Goal: Task Accomplishment & Management: Complete application form

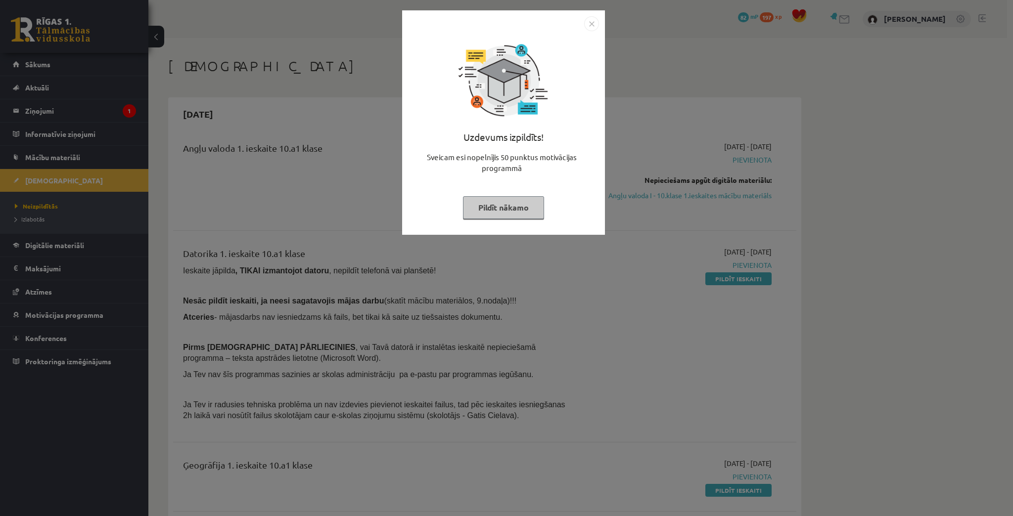
click at [472, 207] on button "Pildīt nākamo" at bounding box center [503, 207] width 81 height 23
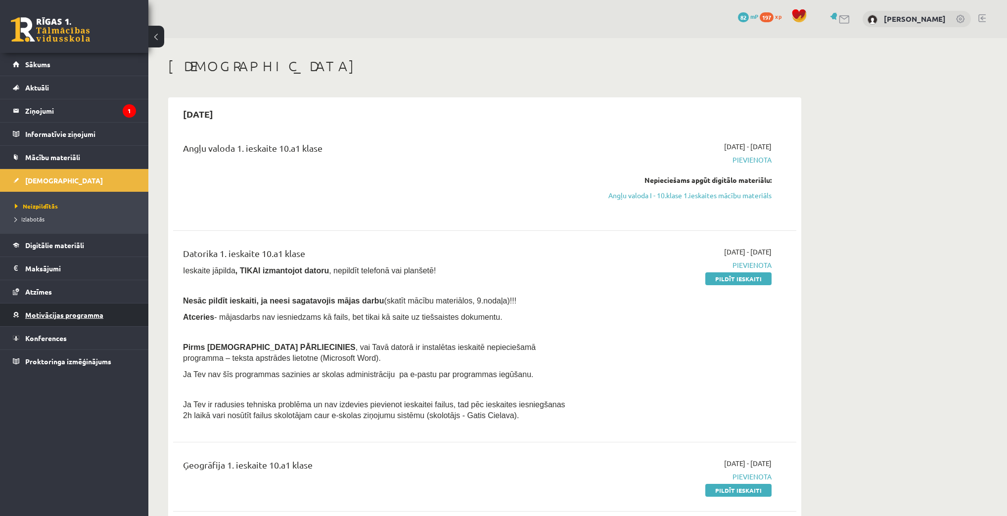
click at [53, 313] on span "Motivācijas programma" at bounding box center [64, 315] width 78 height 9
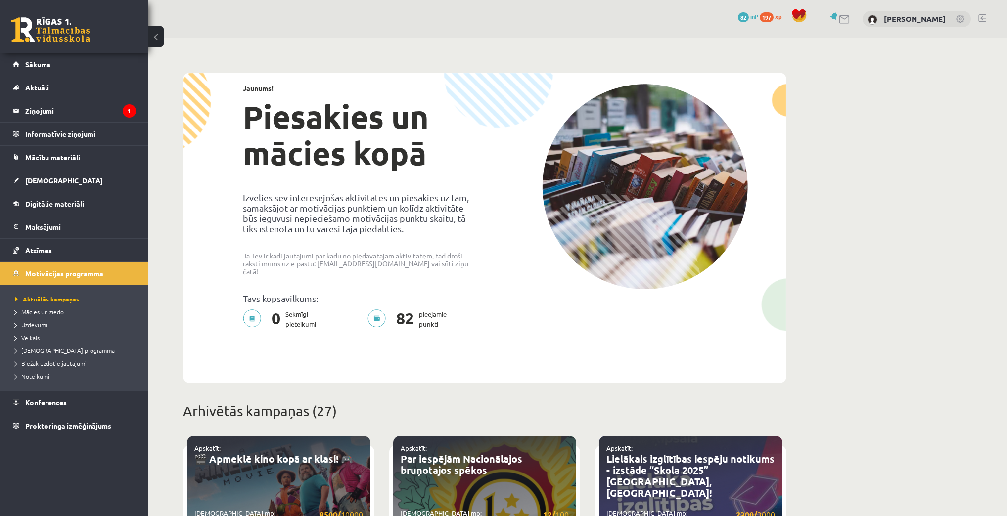
click at [29, 338] on span "Veikals" at bounding box center [27, 338] width 25 height 8
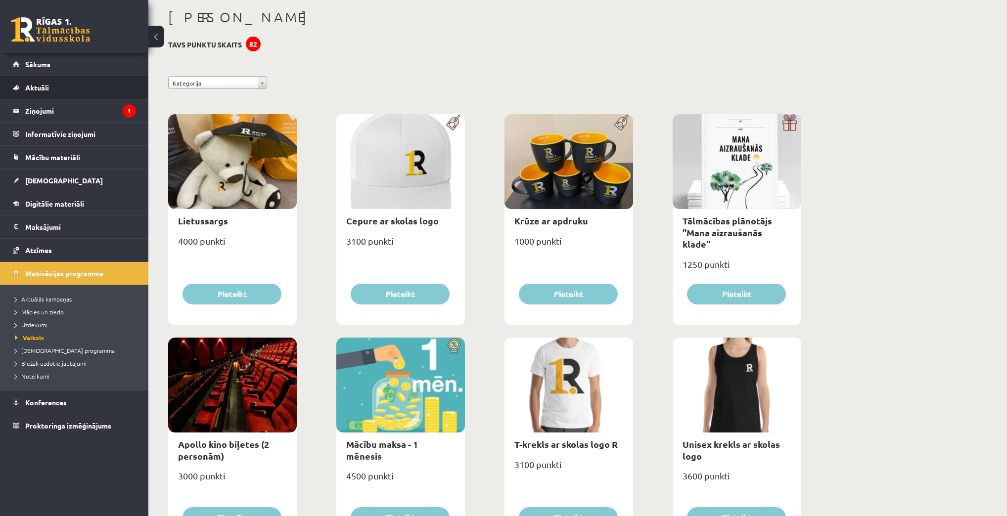
scroll to position [14, 0]
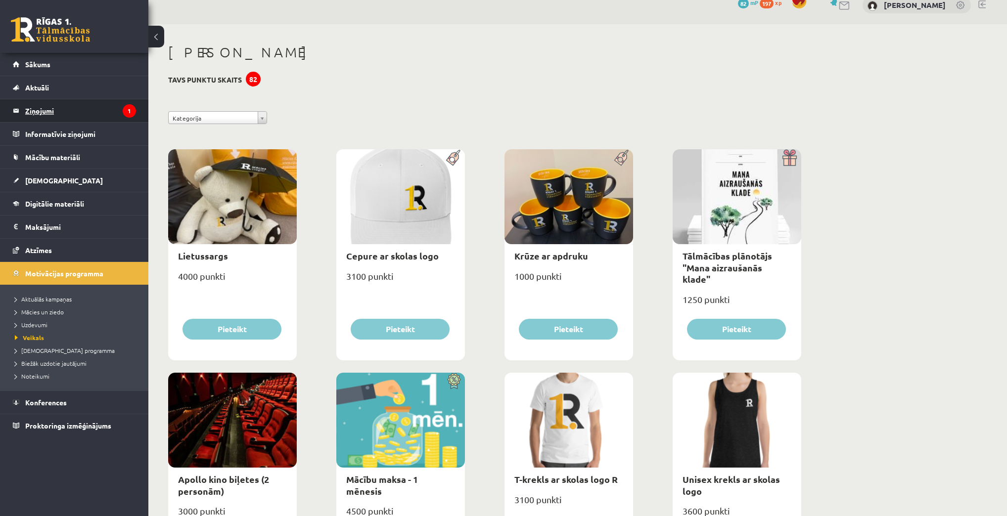
click at [52, 108] on legend "Ziņojumi 1" at bounding box center [80, 110] width 111 height 23
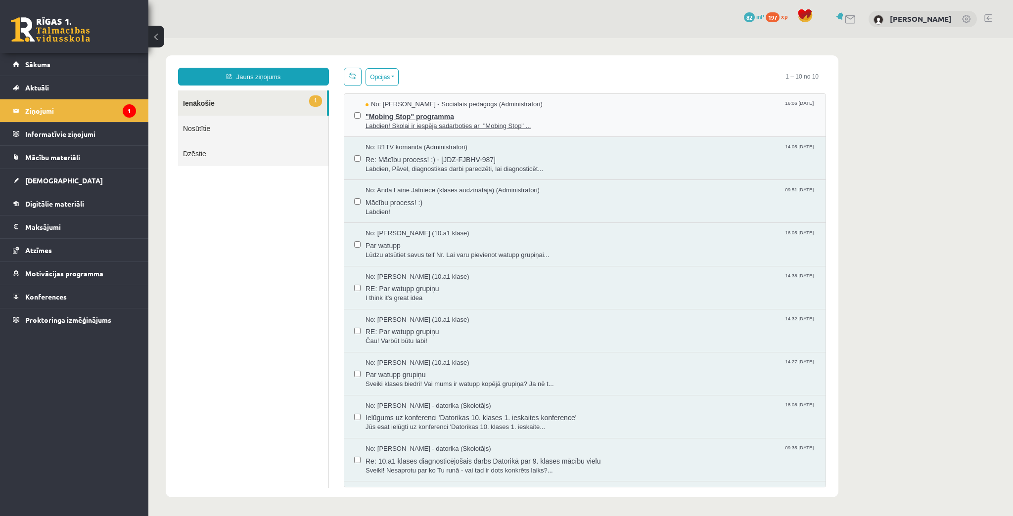
click at [383, 128] on span "Labdien! Skolai ir iespēja sadarboties ar "Mobing Stop" ..." at bounding box center [591, 126] width 450 height 9
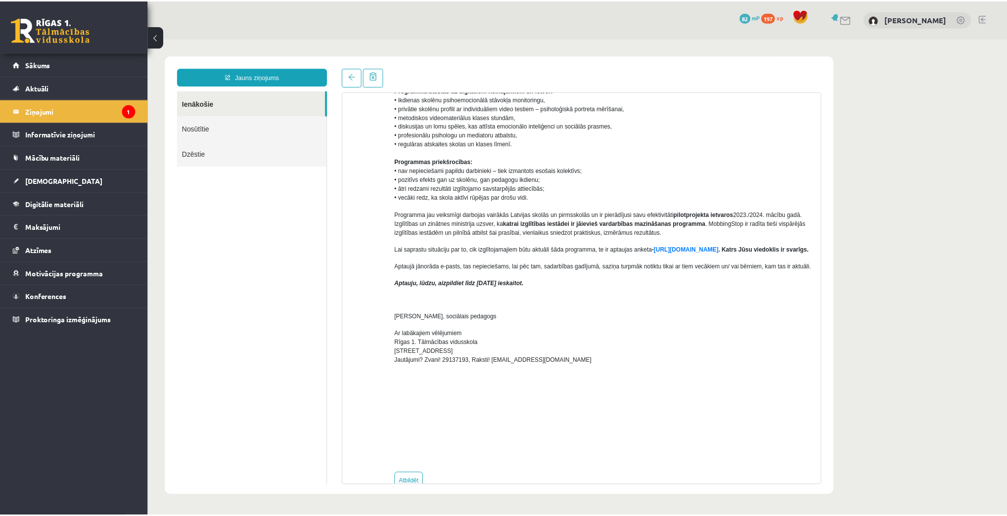
scroll to position [160, 0]
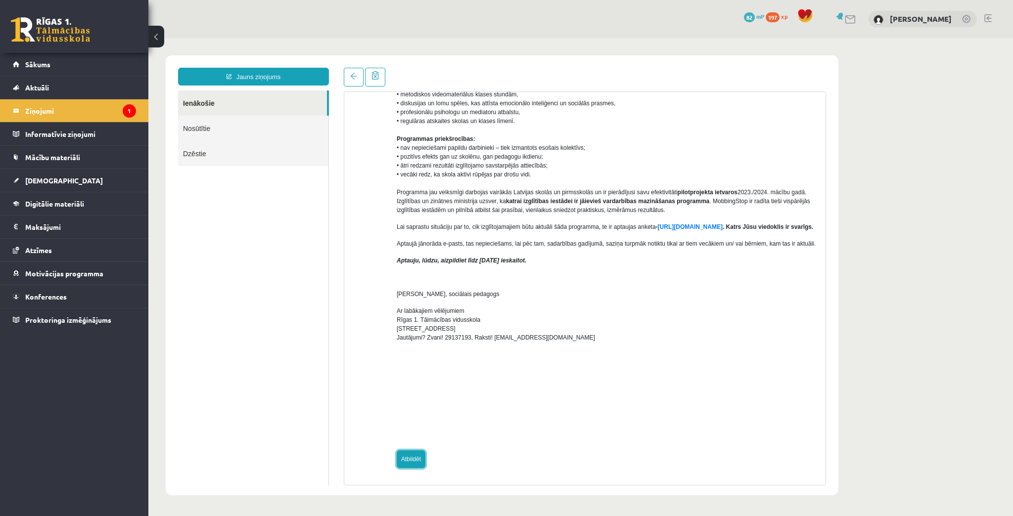
click at [401, 457] on link "Atbildēt" at bounding box center [411, 460] width 29 height 18
type input "**********"
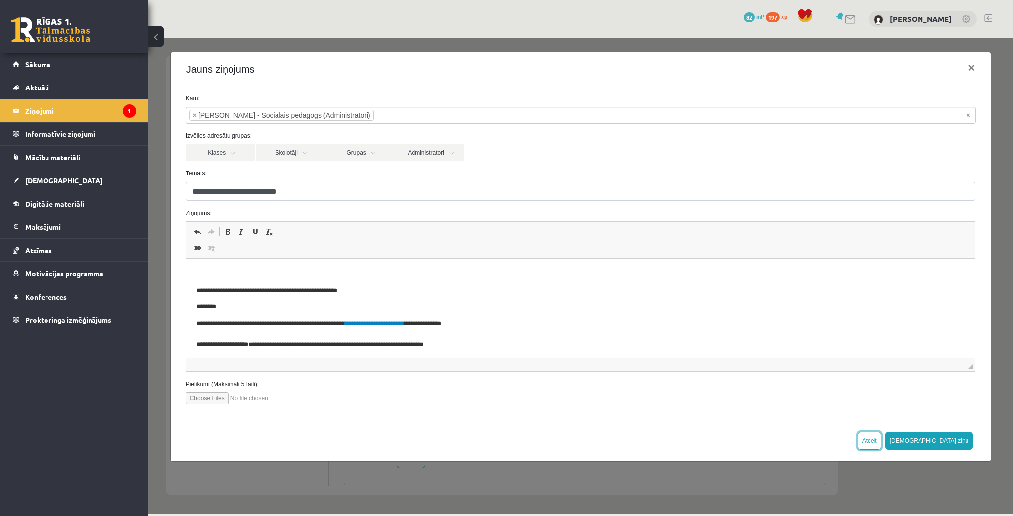
click at [881, 436] on button "Atcelt" at bounding box center [870, 441] width 24 height 18
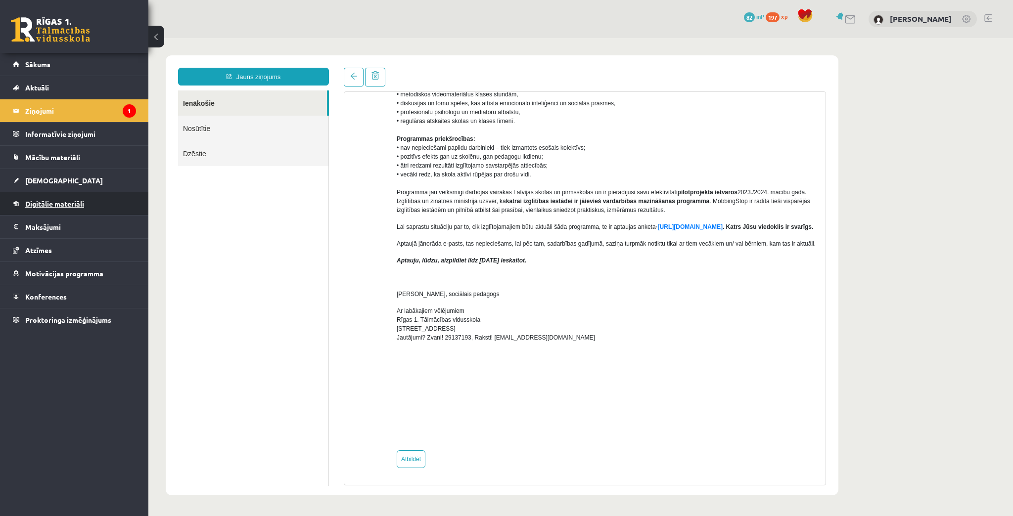
click at [47, 205] on span "Digitālie materiāli" at bounding box center [54, 203] width 59 height 9
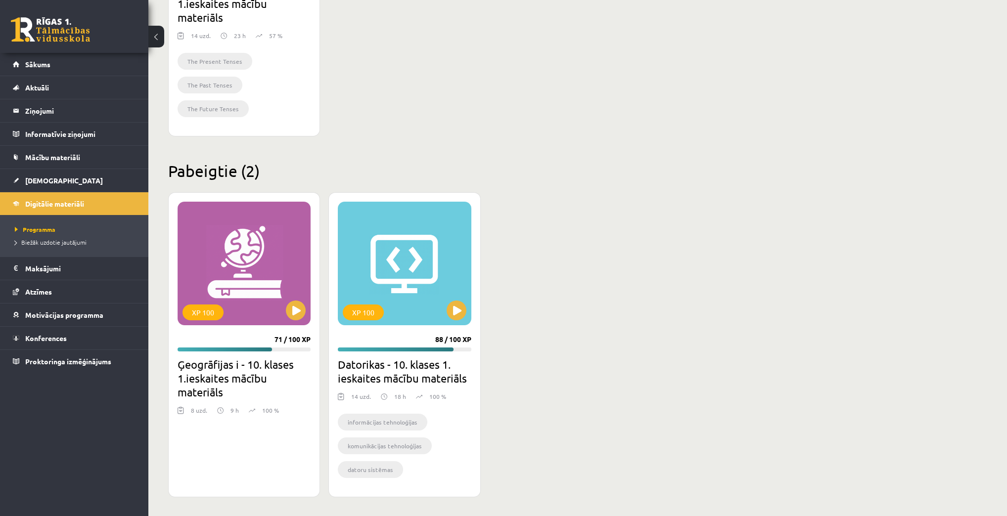
scroll to position [465, 0]
click at [457, 309] on button at bounding box center [457, 310] width 20 height 20
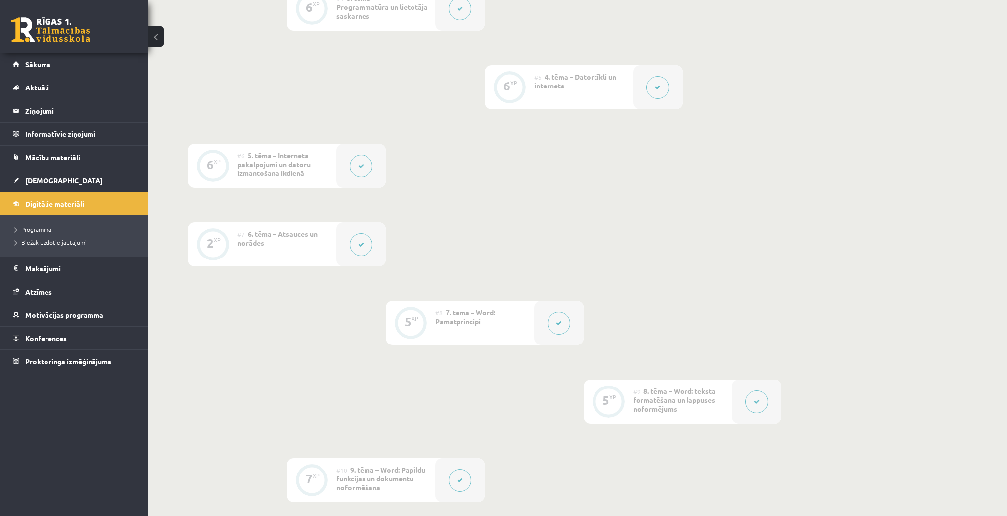
scroll to position [673, 0]
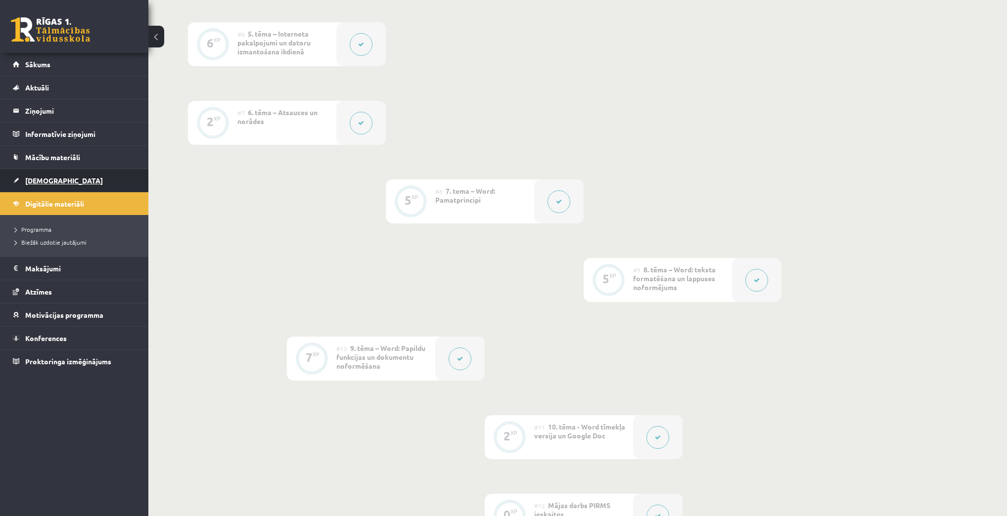
click at [46, 179] on span "[DEMOGRAPHIC_DATA]" at bounding box center [64, 180] width 78 height 9
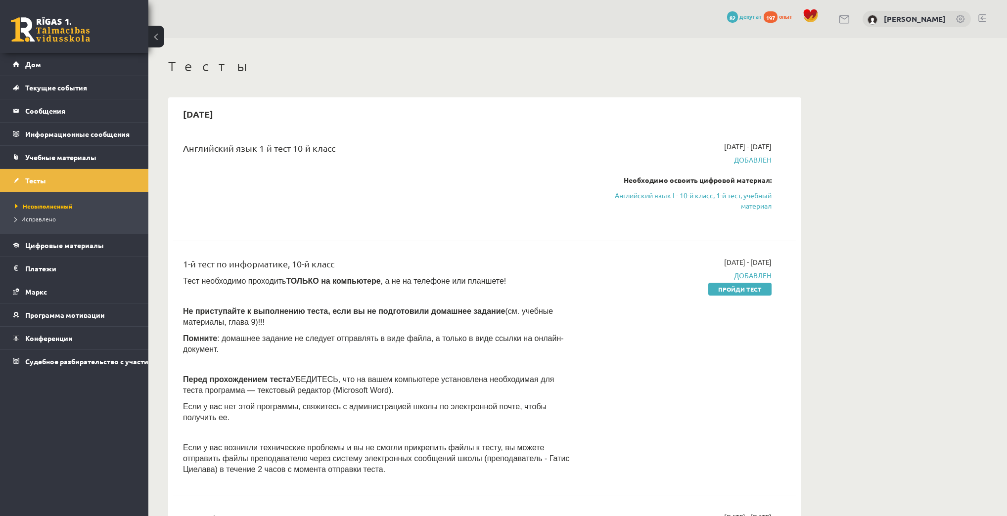
drag, startPoint x: 740, startPoint y: 288, endPoint x: 530, endPoint y: 42, distance: 323.5
click at [740, 288] on font "Пройди тест" at bounding box center [740, 289] width 44 height 8
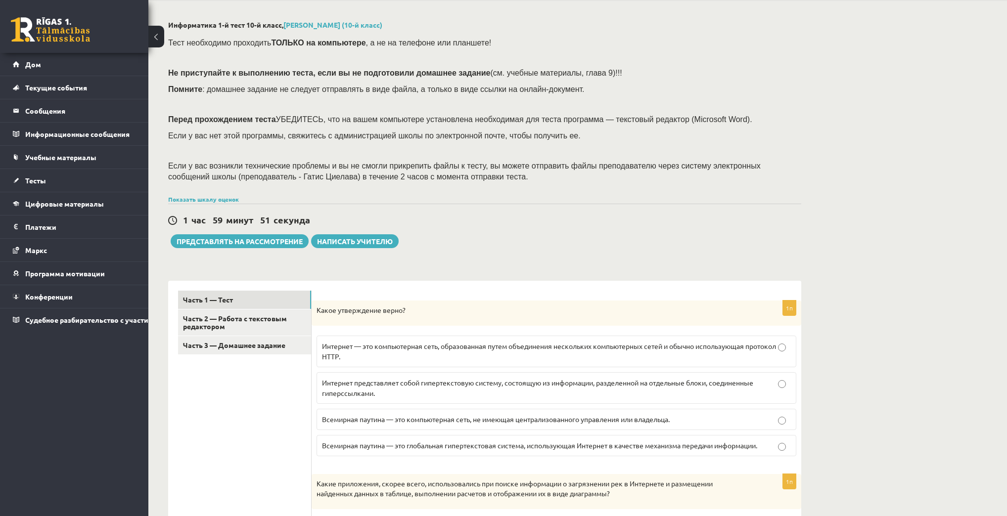
scroll to position [40, 0]
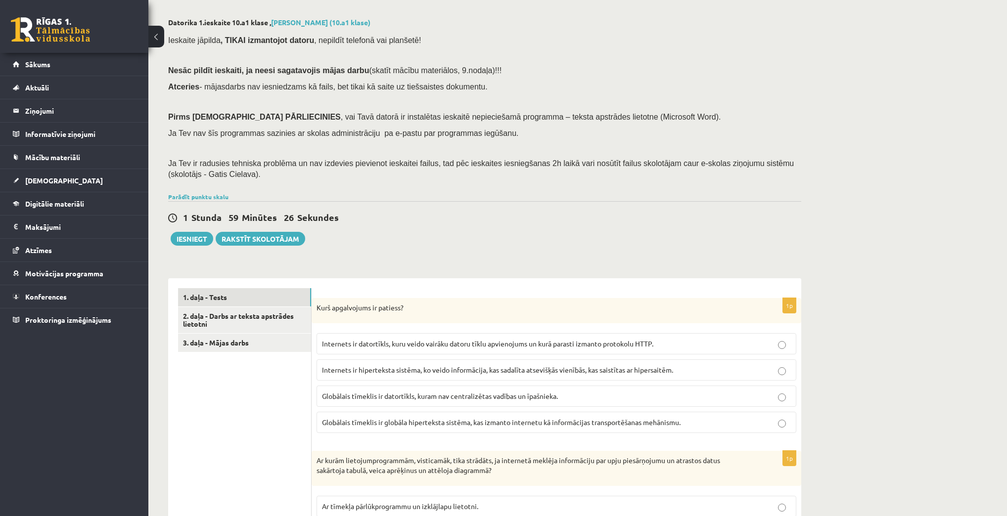
click at [623, 424] on span "Globālais tīmeklis ir globāla hiperteksta sistēma, kas izmanto internetu kā inf…" at bounding box center [501, 422] width 359 height 9
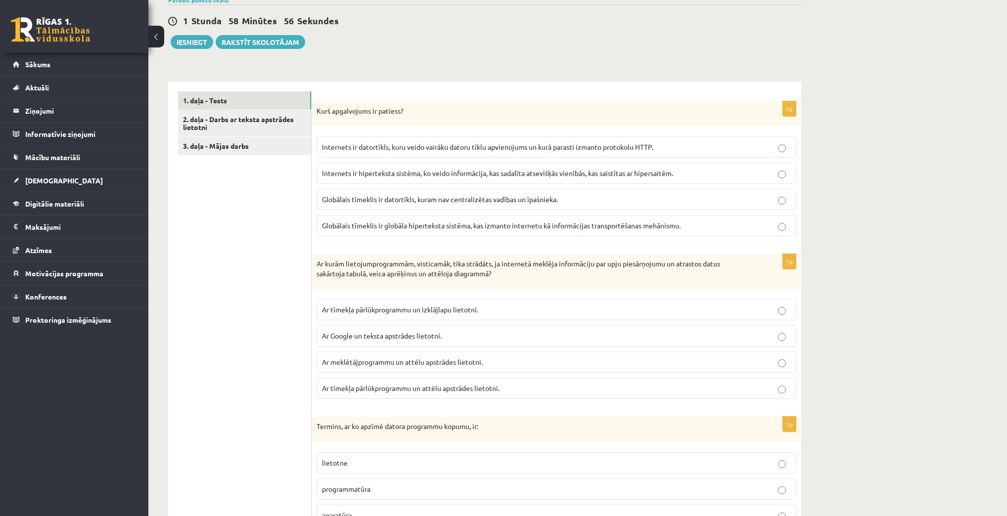
scroll to position [237, 0]
drag, startPoint x: 506, startPoint y: 334, endPoint x: 512, endPoint y: 330, distance: 7.0
click at [510, 332] on p "Ar Google un teksta apstrādes lietotni." at bounding box center [556, 335] width 469 height 10
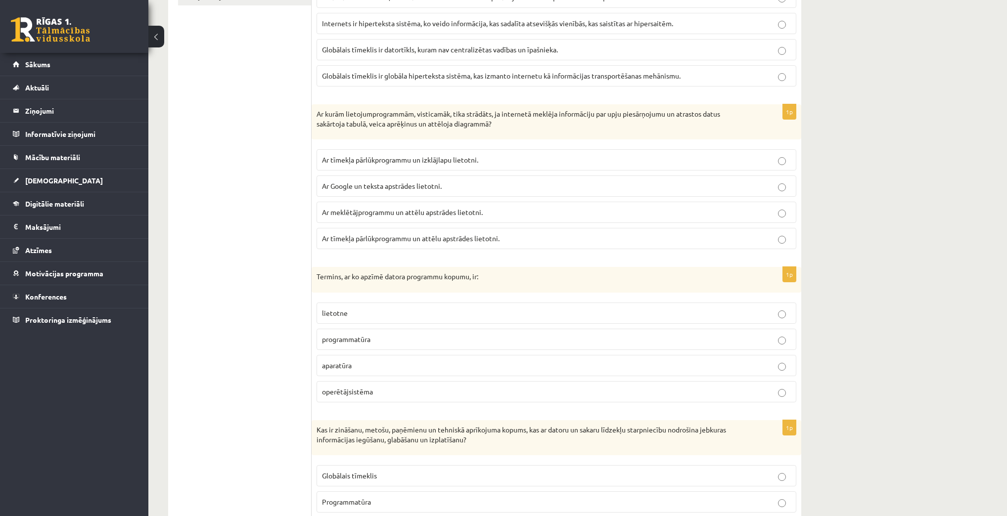
scroll to position [396, 0]
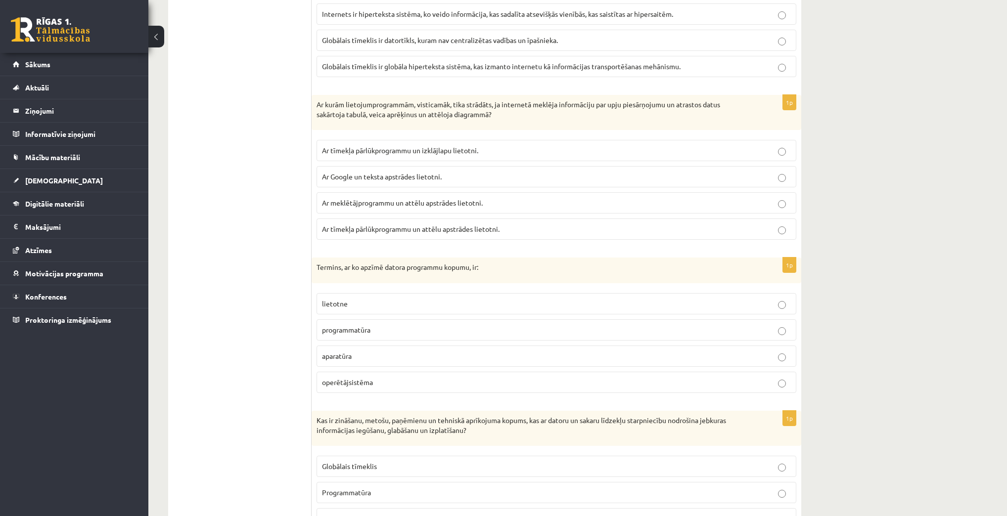
click at [402, 330] on p "programmatūra" at bounding box center [556, 330] width 469 height 10
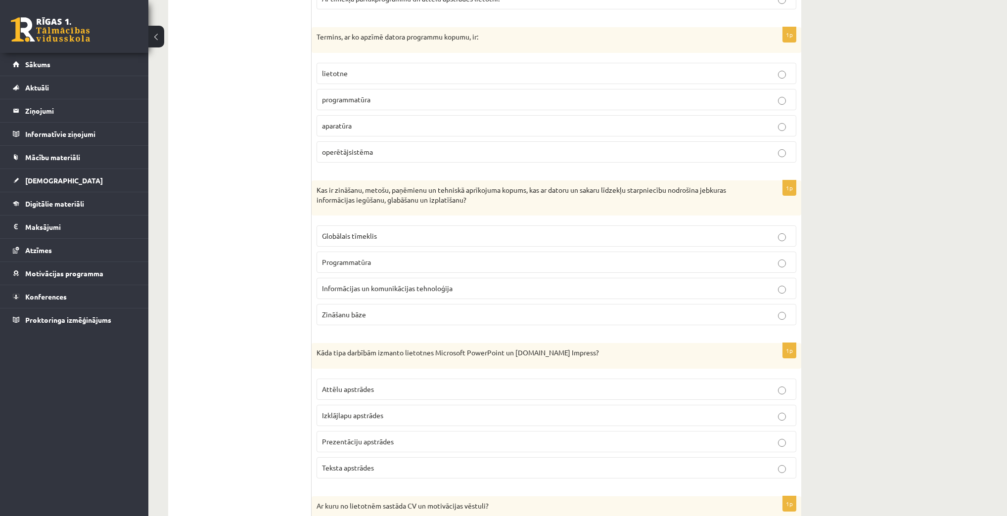
scroll to position [633, 0]
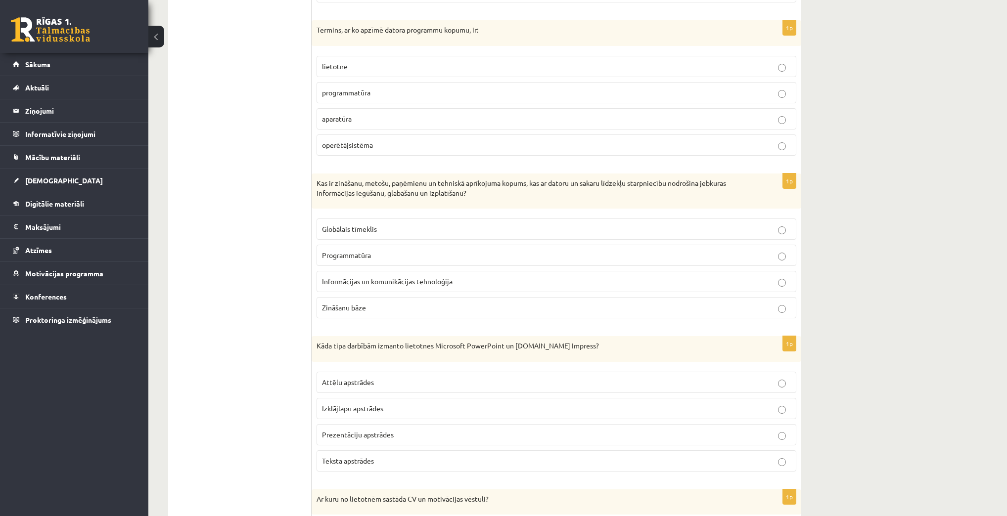
click at [417, 309] on p "Zināšanu bāze" at bounding box center [556, 308] width 469 height 10
click at [421, 436] on p "Prezentāciju apstrādes" at bounding box center [556, 435] width 469 height 10
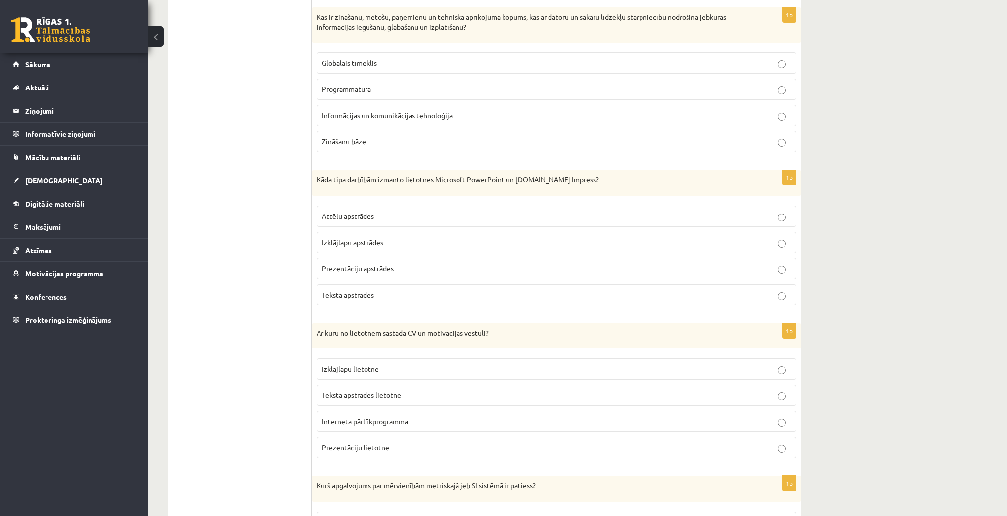
scroll to position [831, 0]
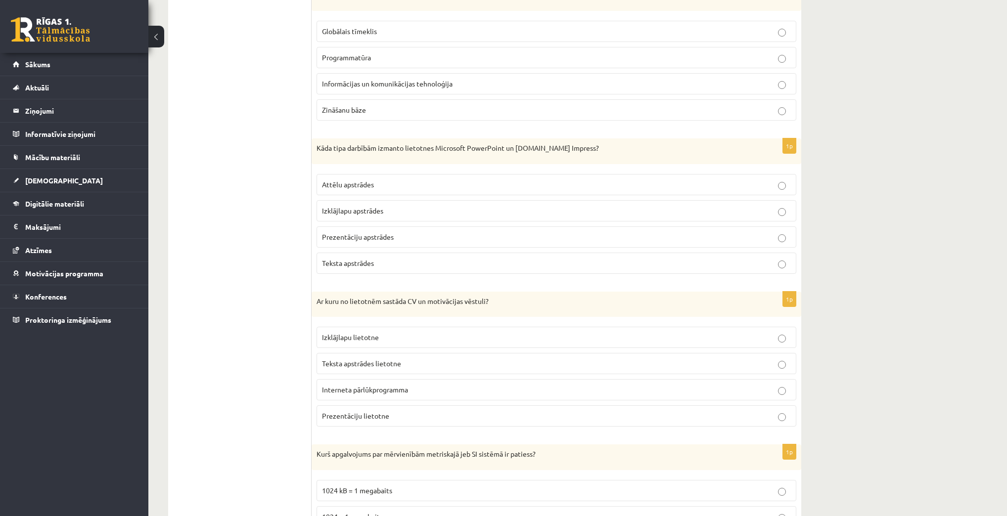
click at [600, 359] on p "Teksta apstrādes lietotne" at bounding box center [556, 364] width 469 height 10
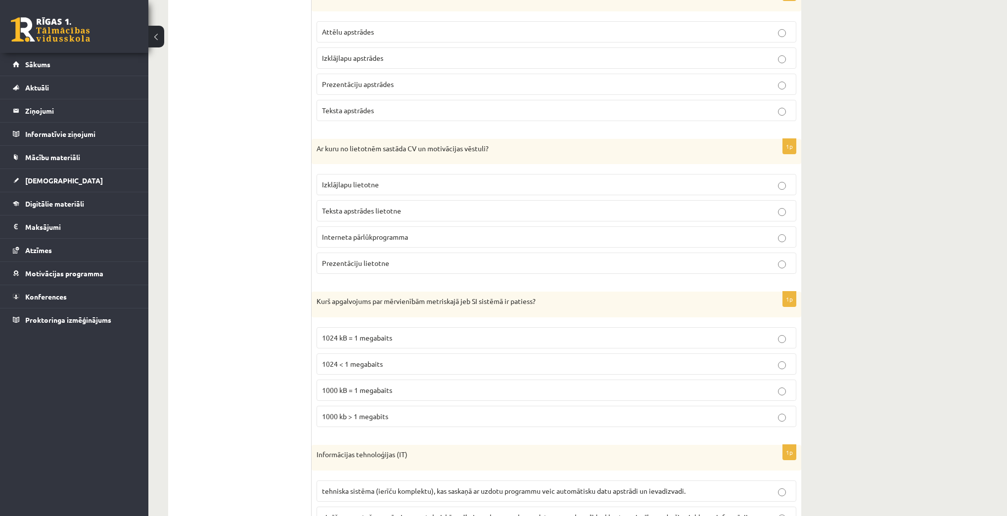
scroll to position [989, 0]
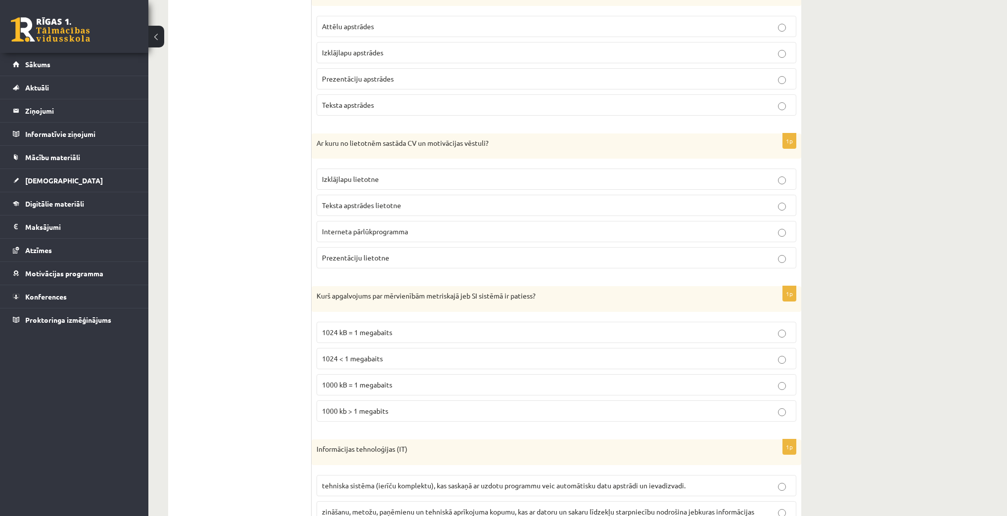
click at [403, 330] on p "1024 kB = 1 megabaits" at bounding box center [556, 332] width 469 height 10
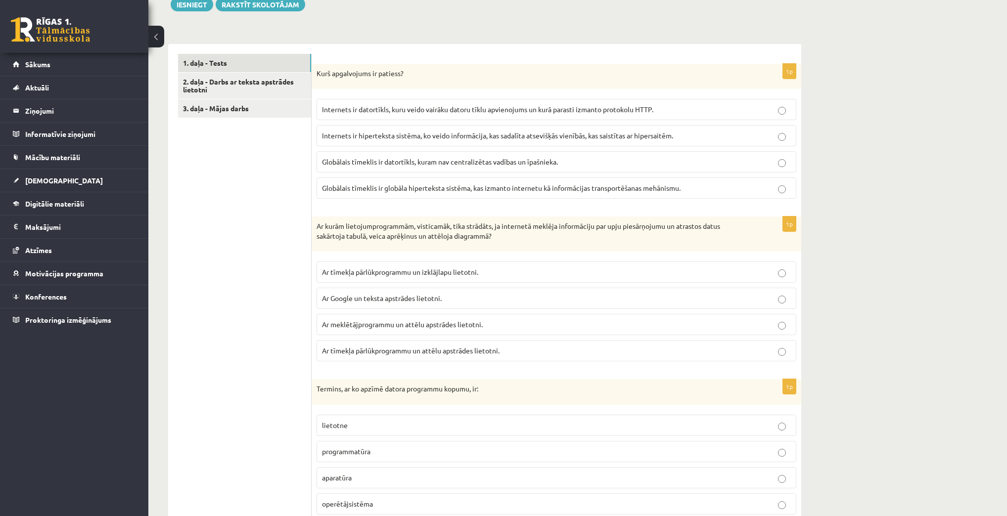
scroll to position [317, 0]
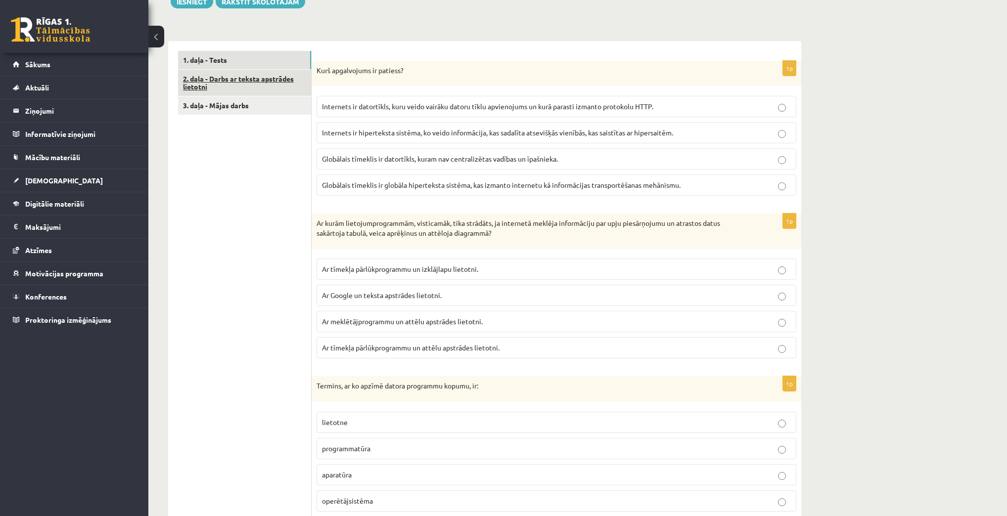
click at [279, 89] on link "2. daļa - Darbs ar teksta apstrādes lietotni" at bounding box center [244, 83] width 133 height 27
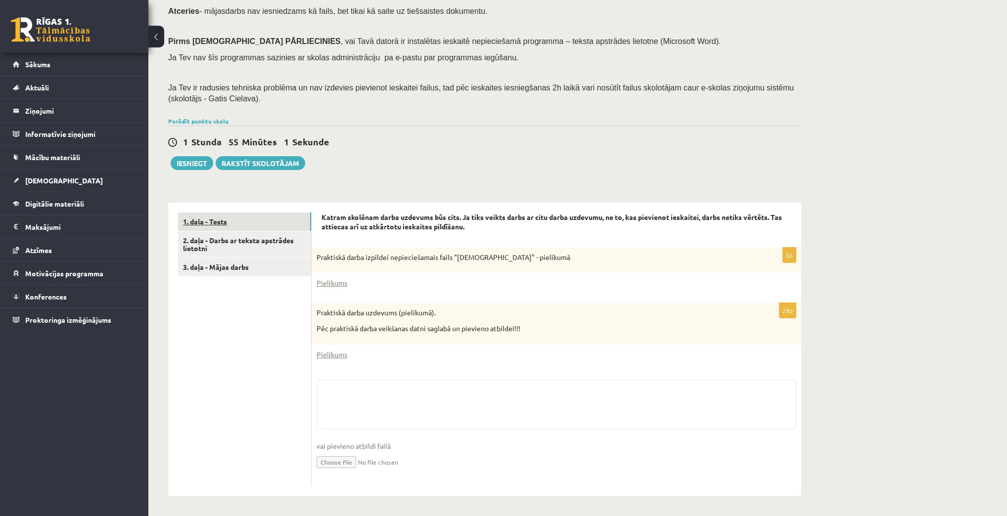
click at [261, 228] on link "1. daļa - Tests" at bounding box center [244, 222] width 133 height 18
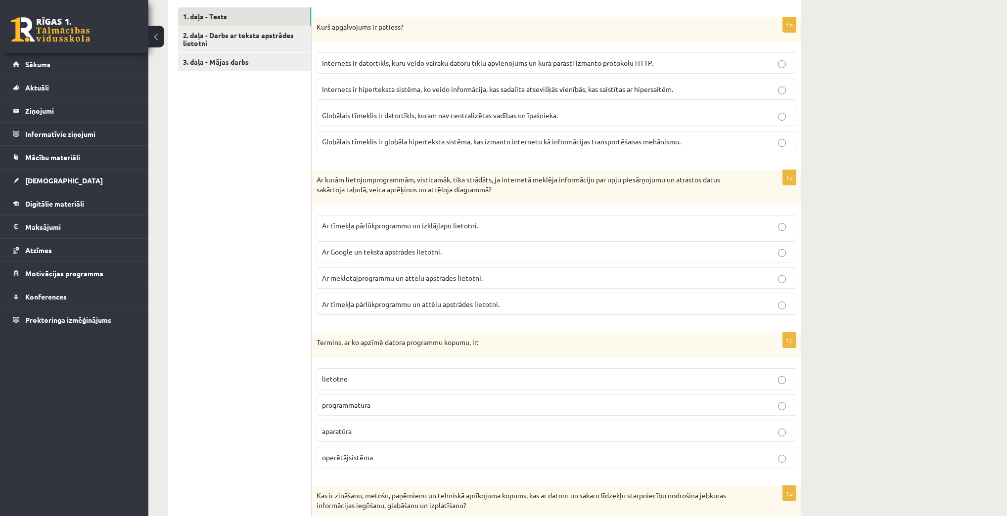
scroll to position [313, 0]
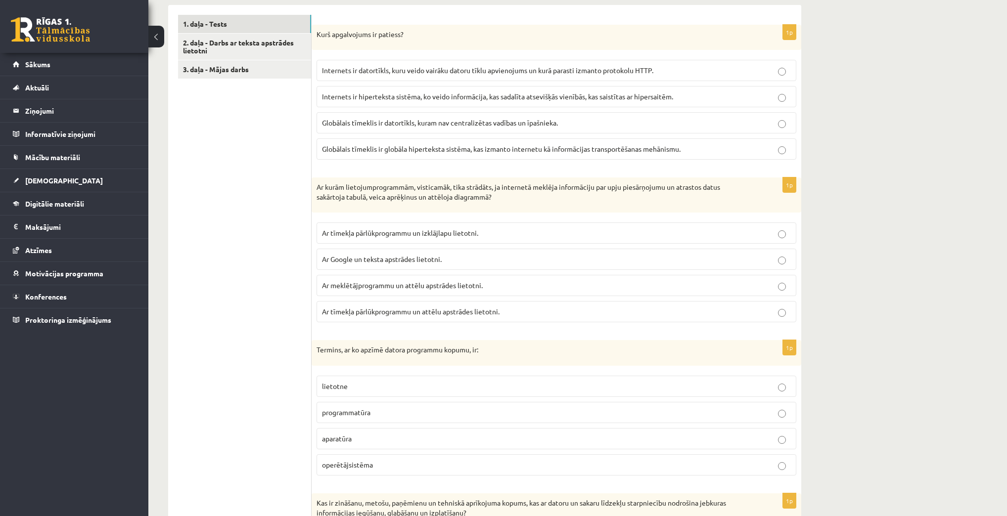
drag, startPoint x: 623, startPoint y: 269, endPoint x: 877, endPoint y: 321, distance: 260.1
drag, startPoint x: 877, startPoint y: 321, endPoint x: 937, endPoint y: 243, distance: 98.8
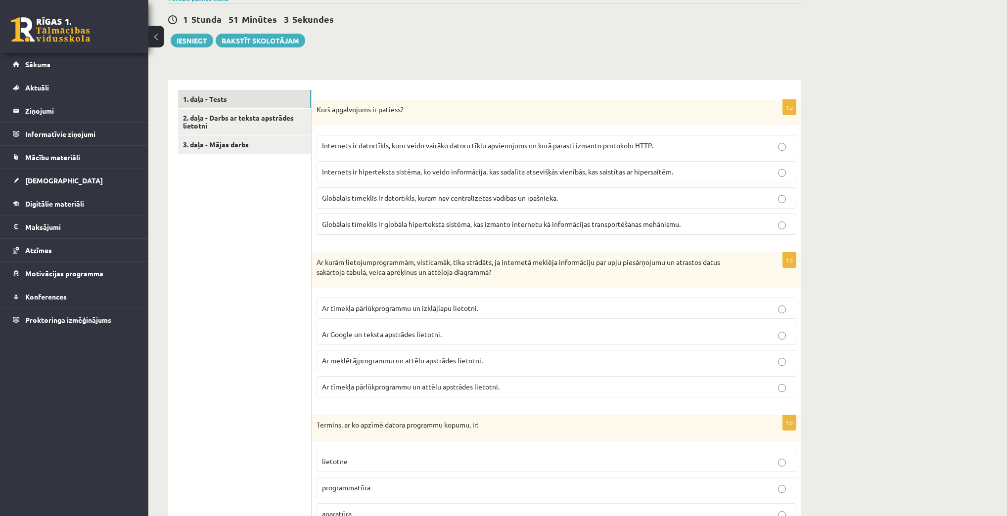
scroll to position [234, 0]
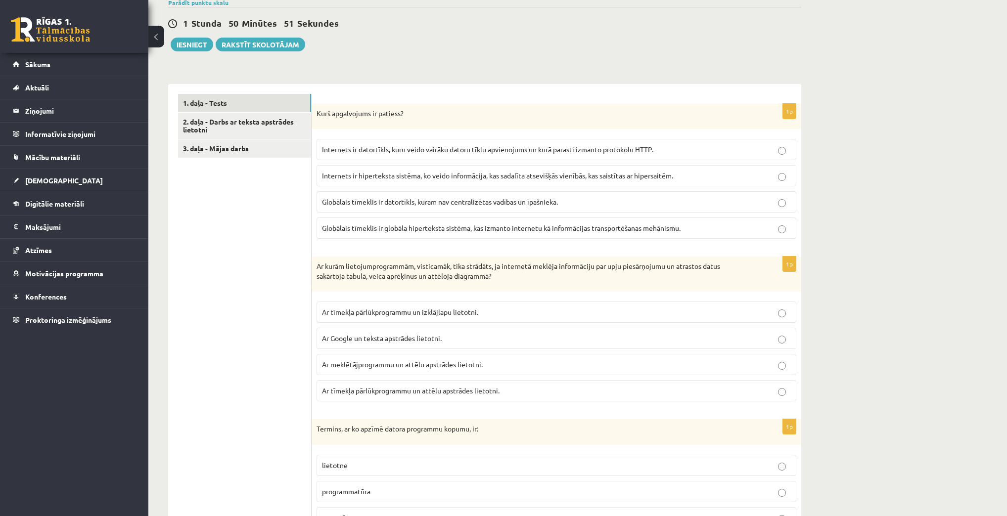
click at [471, 154] on label "Internets ir datortīkls, kuru veido vairāku datoru tīklu apvienojums un kurā pa…" at bounding box center [557, 149] width 480 height 21
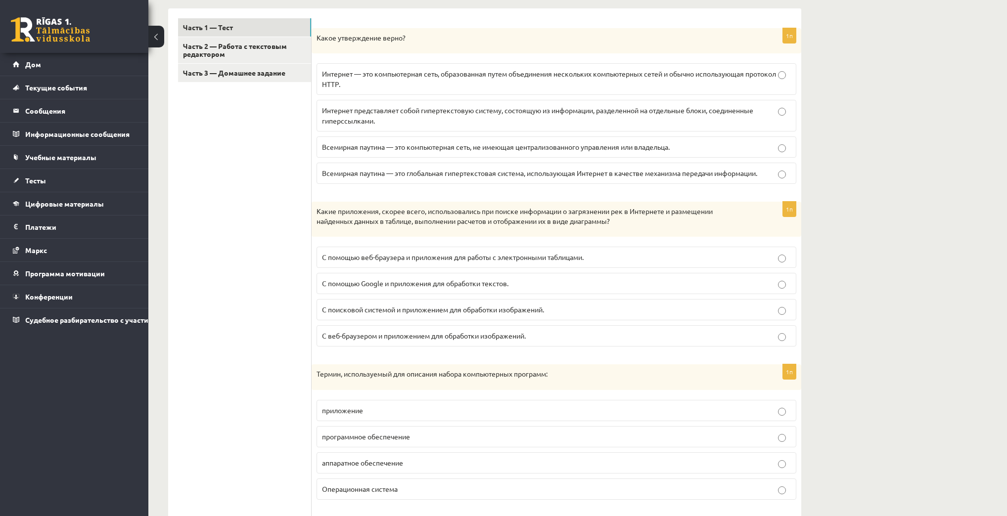
scroll to position [313, 0]
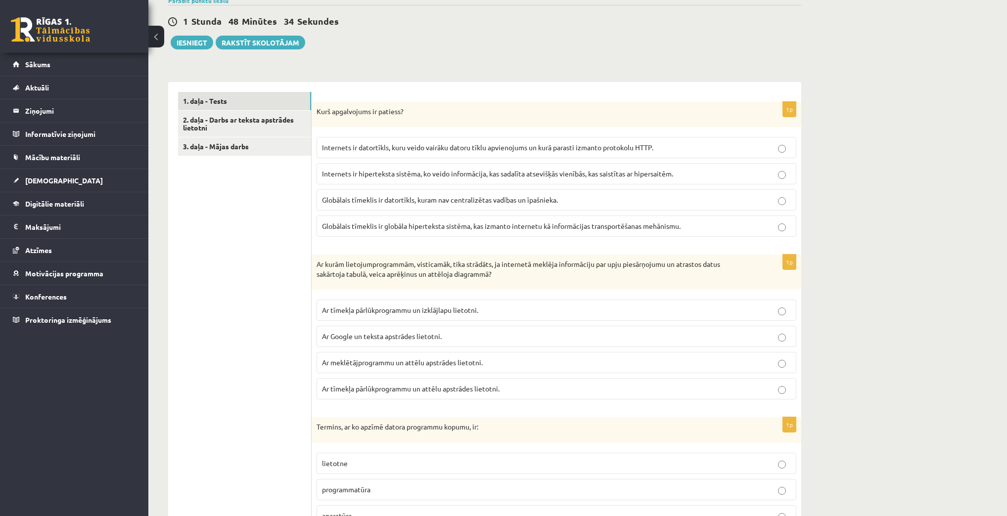
scroll to position [155, 0]
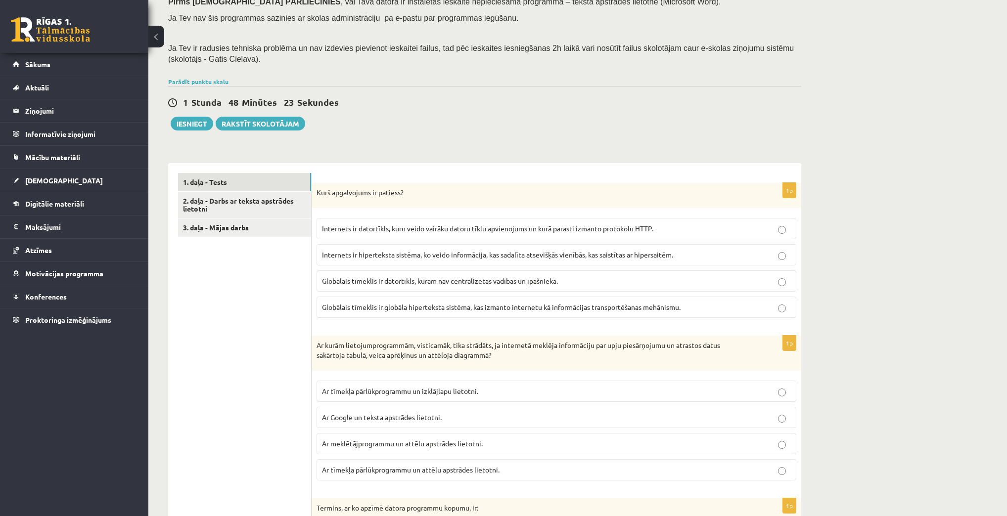
click at [703, 252] on p "Internets ir hiperteksta sistēma, ko veido informācija, kas sadalīta atsevišķās…" at bounding box center [556, 255] width 469 height 10
click at [704, 222] on label "Internets ir datortīkls, kuru veido vairāku datoru tīklu apvienojums un kurā pa…" at bounding box center [557, 228] width 480 height 21
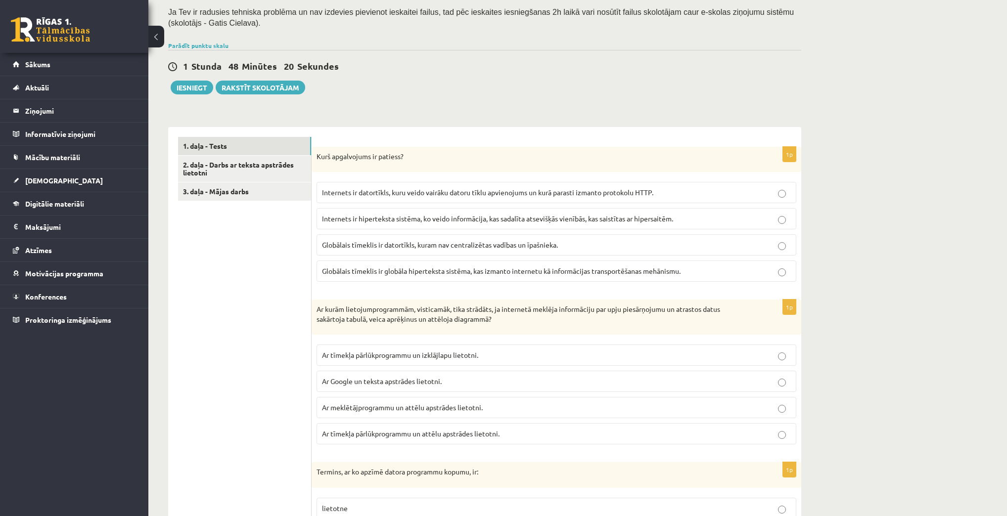
scroll to position [194, 0]
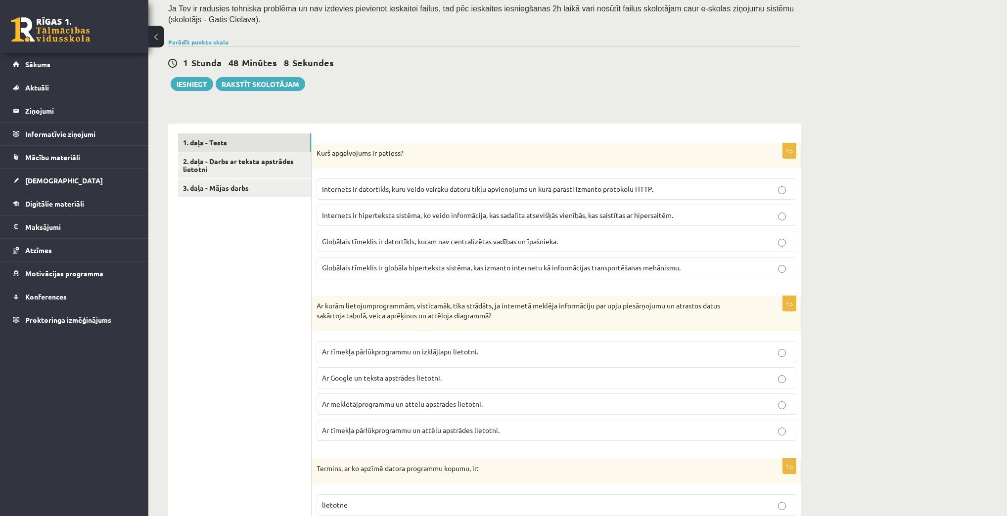
click at [587, 352] on p "Ar tīmekļa pārlūkprogrammu un izklājlapu lietotni." at bounding box center [556, 352] width 469 height 10
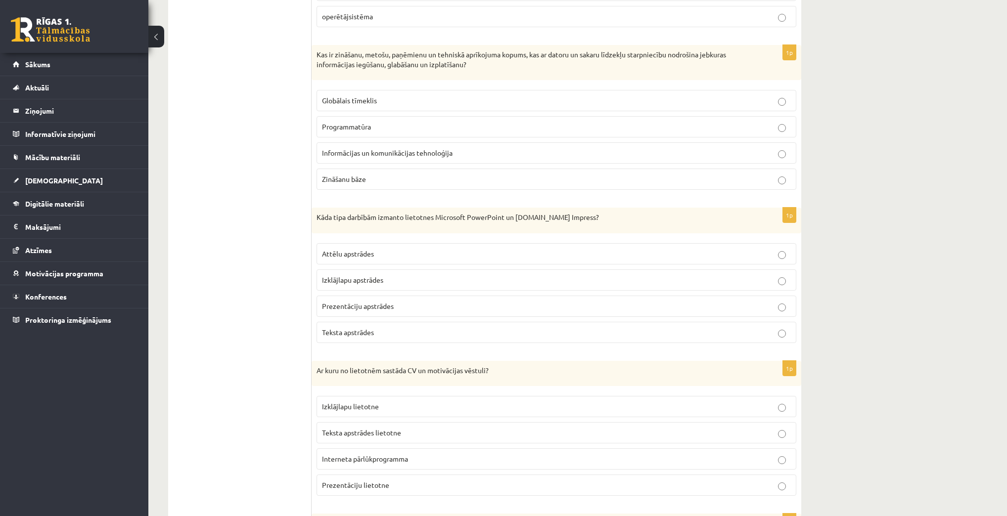
scroll to position [788, 0]
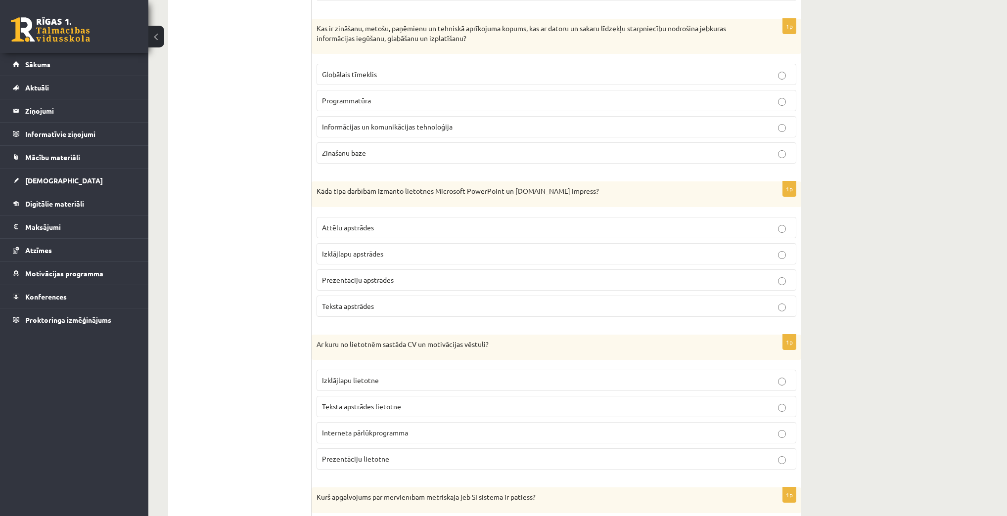
click at [494, 129] on p "Informācijas un komunikācijas tehnoloģija" at bounding box center [556, 127] width 469 height 10
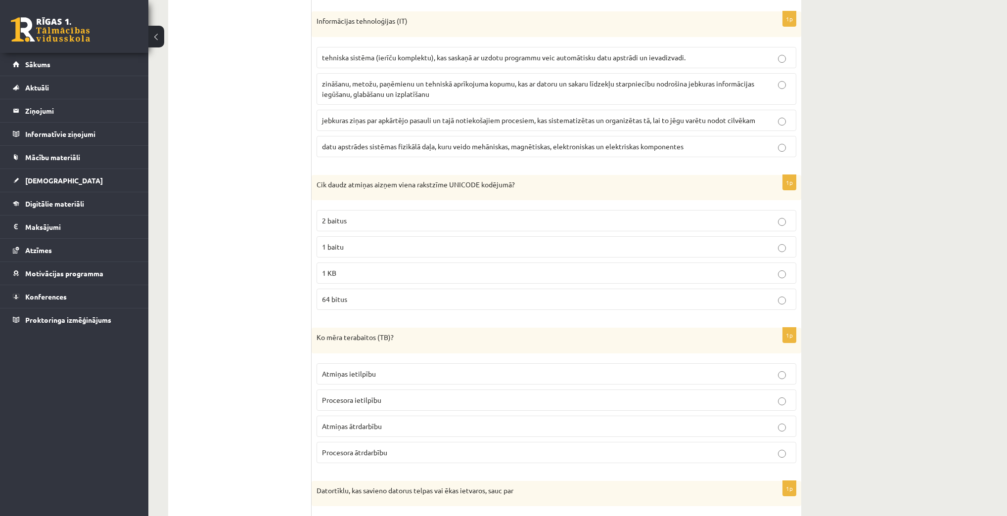
scroll to position [1421, 0]
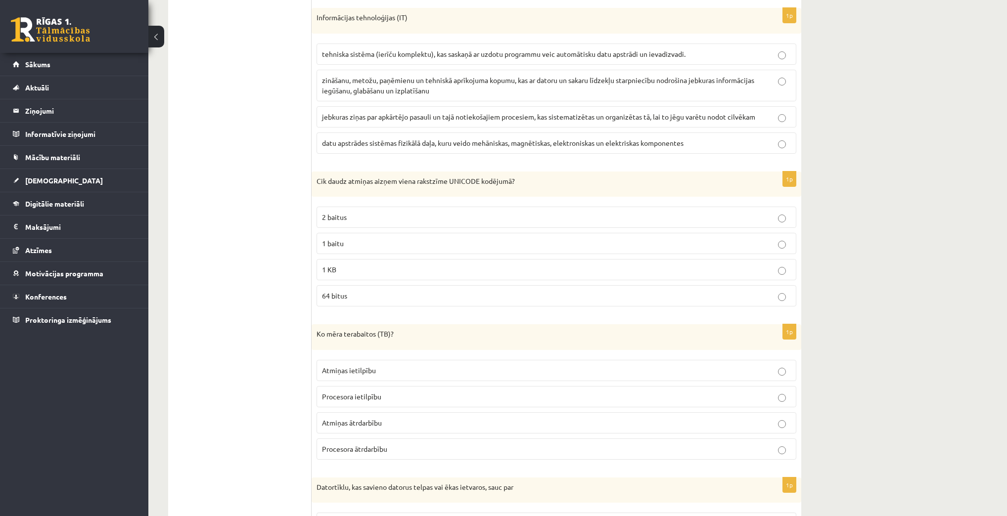
click at [451, 177] on p "Cik daudz atmiņas aizņem viena rakstzīme UNICODE kodējumā?" at bounding box center [532, 182] width 430 height 10
click at [456, 177] on p "Cik daudz atmiņas aizņem viena rakstzīme UNICODE kodējumā?" at bounding box center [532, 182] width 430 height 10
click at [459, 177] on p "Cik daudz atmiņas aizņem viena rakstzīme UNICODE kodējumā?" at bounding box center [532, 182] width 430 height 10
click at [463, 177] on p "Cik daudz atmiņas aizņem viena rakstzīme UNICODE kodējumā?" at bounding box center [532, 182] width 430 height 10
click at [467, 177] on p "Cik daudz atmiņas aizņem viena rakstzīme UNICODE kodējumā?" at bounding box center [532, 182] width 430 height 10
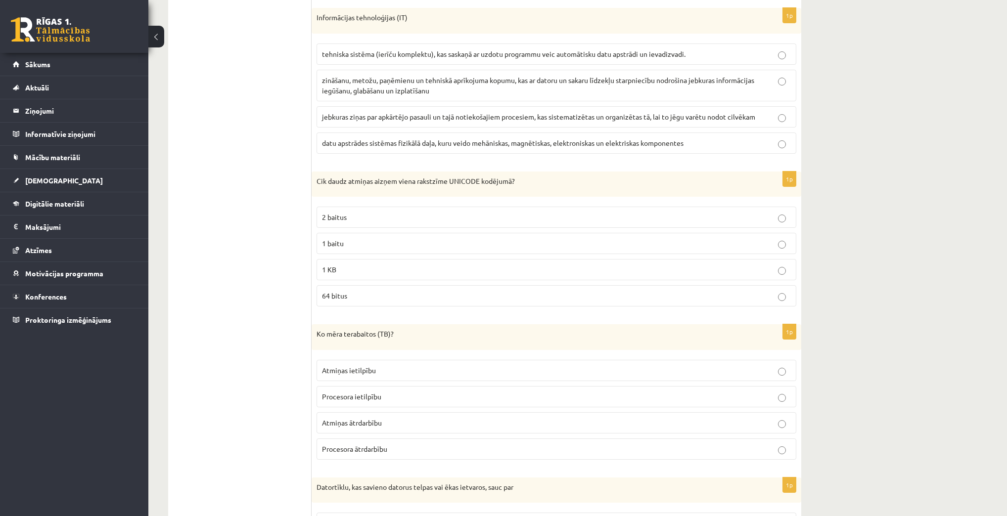
click at [474, 177] on p "Cik daudz atmiņas aizņem viena rakstzīme UNICODE kodējumā?" at bounding box center [532, 182] width 430 height 10
click at [479, 177] on p "Cik daudz atmiņas aizņem viena rakstzīme UNICODE kodējumā?" at bounding box center [532, 182] width 430 height 10
drag, startPoint x: 364, startPoint y: 235, endPoint x: 477, endPoint y: 226, distance: 113.2
click at [481, 233] on label "1 baitu" at bounding box center [557, 243] width 480 height 21
click at [405, 80] on p "zināšanu, metožu, paņēmienu un tehniskā aprīkojuma kopumu, kas ar datoru un sak…" at bounding box center [556, 85] width 469 height 21
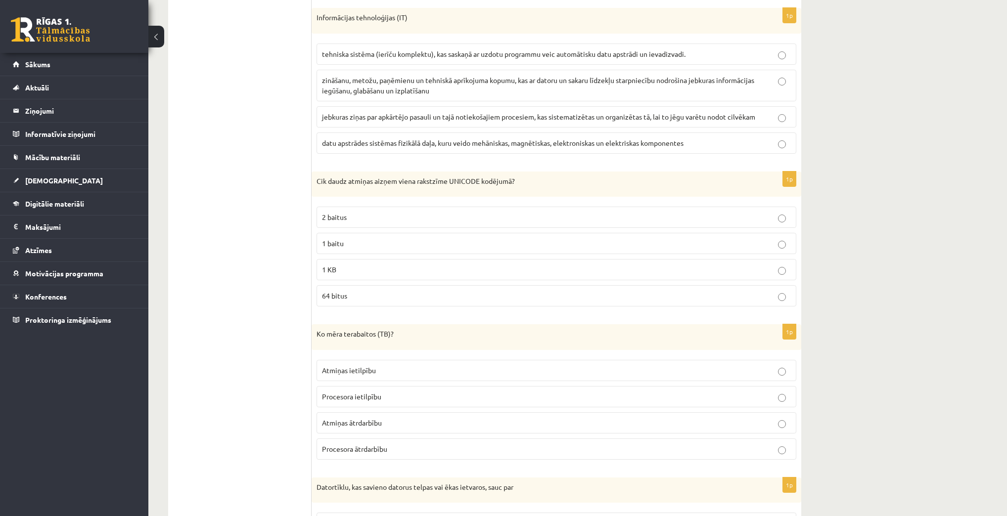
click at [370, 212] on p "2 baitus" at bounding box center [556, 217] width 469 height 10
click at [393, 366] on p "Atmiņas ietilpību" at bounding box center [556, 371] width 469 height 10
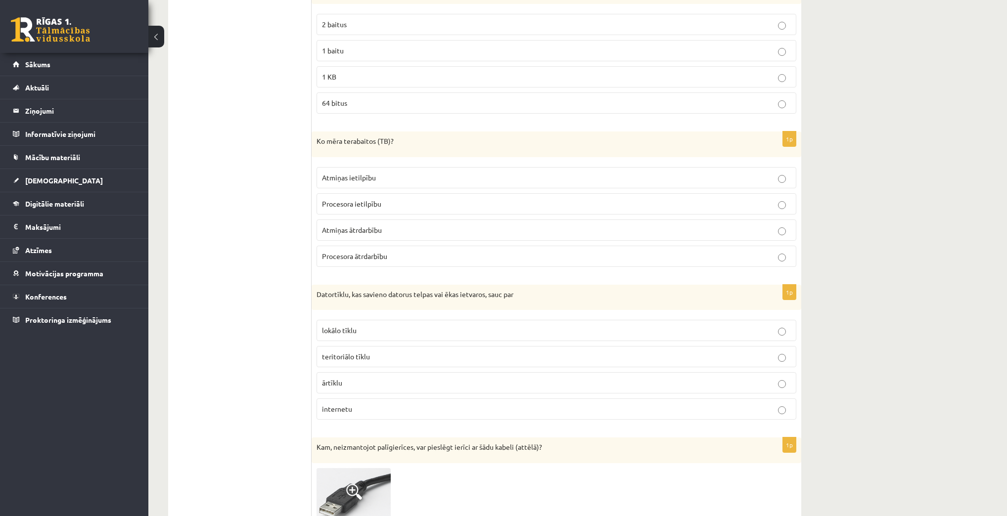
scroll to position [1619, 0]
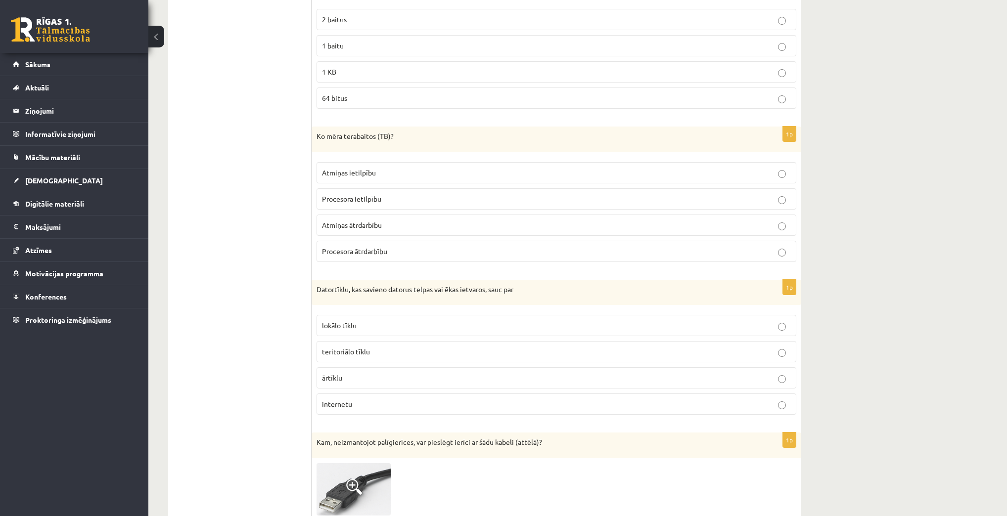
click at [395, 347] on p "teritoriālo tīklu" at bounding box center [556, 352] width 469 height 10
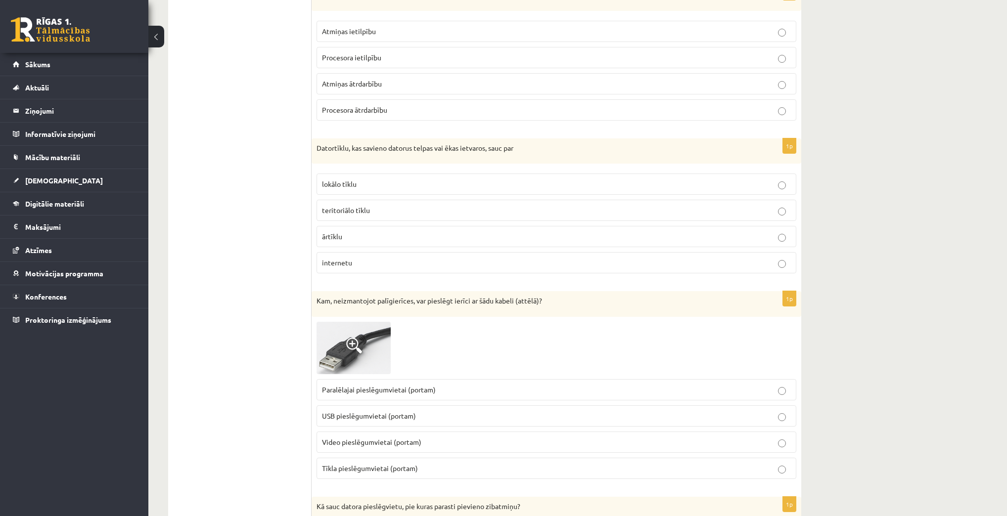
scroll to position [1777, 0]
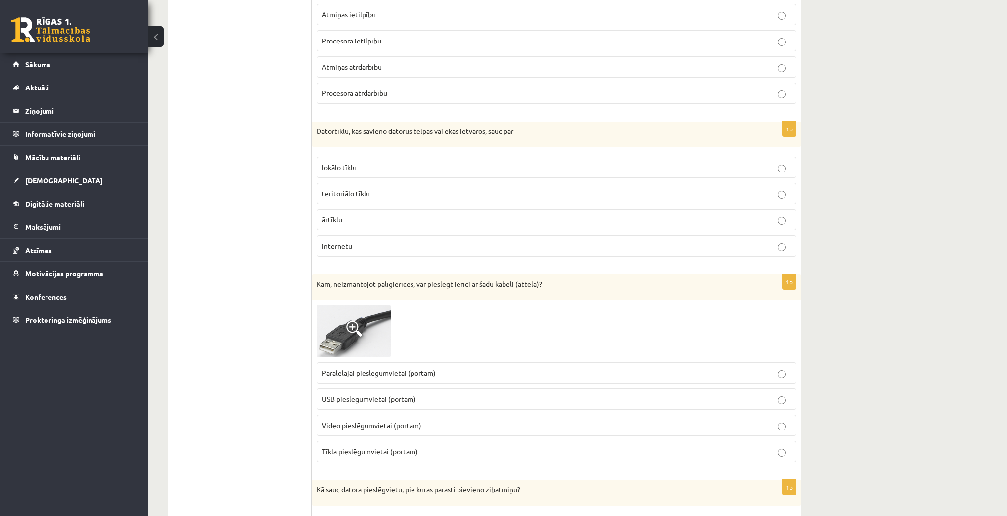
click at [365, 314] on img at bounding box center [354, 331] width 74 height 52
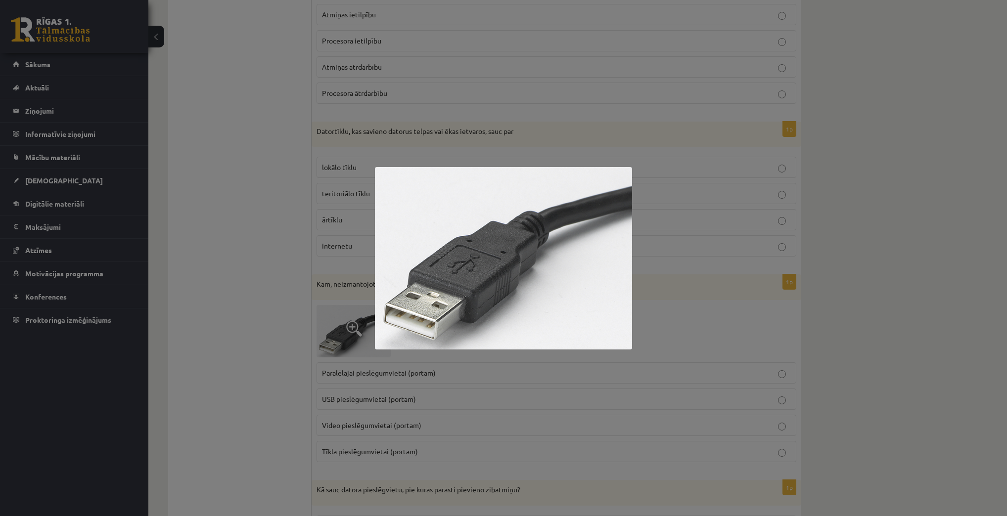
click at [698, 269] on div at bounding box center [503, 258] width 1007 height 516
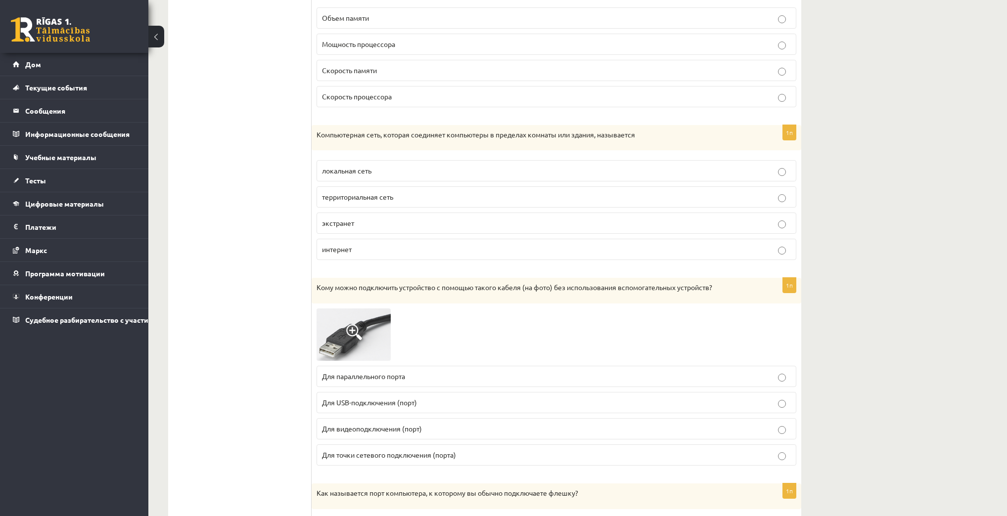
scroll to position [1817, 0]
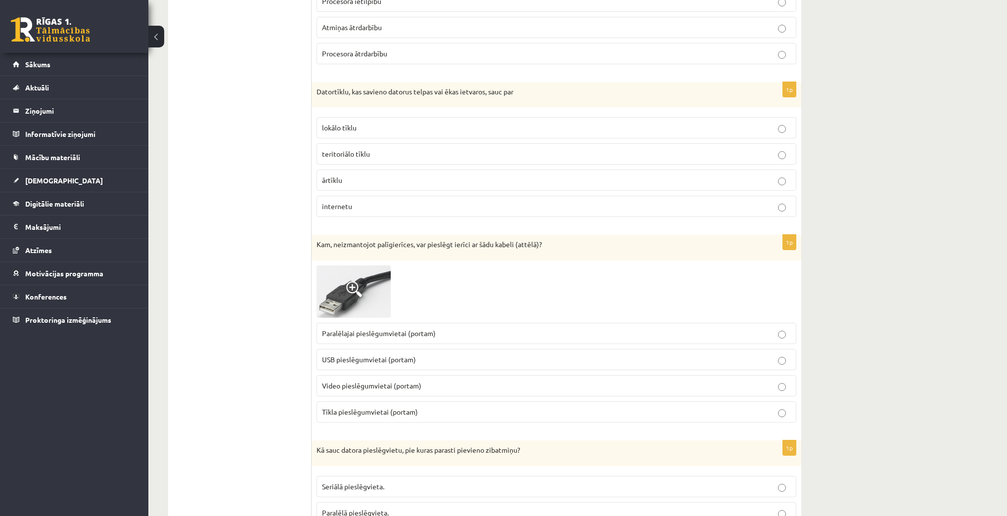
click at [444, 349] on label "USB pieslēgumvietai (portam)" at bounding box center [557, 359] width 480 height 21
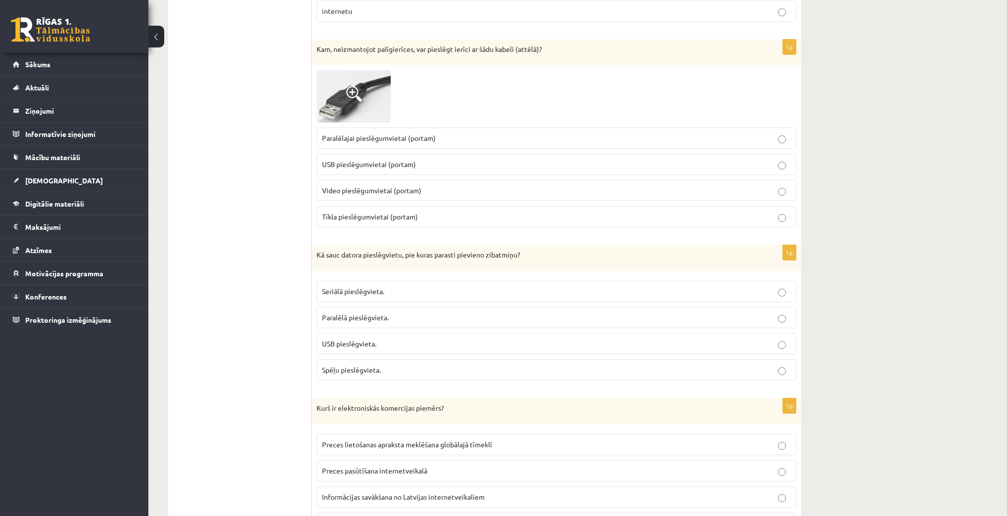
scroll to position [2015, 0]
click at [391, 336] on label "USB pieslēgvieta." at bounding box center [557, 341] width 480 height 21
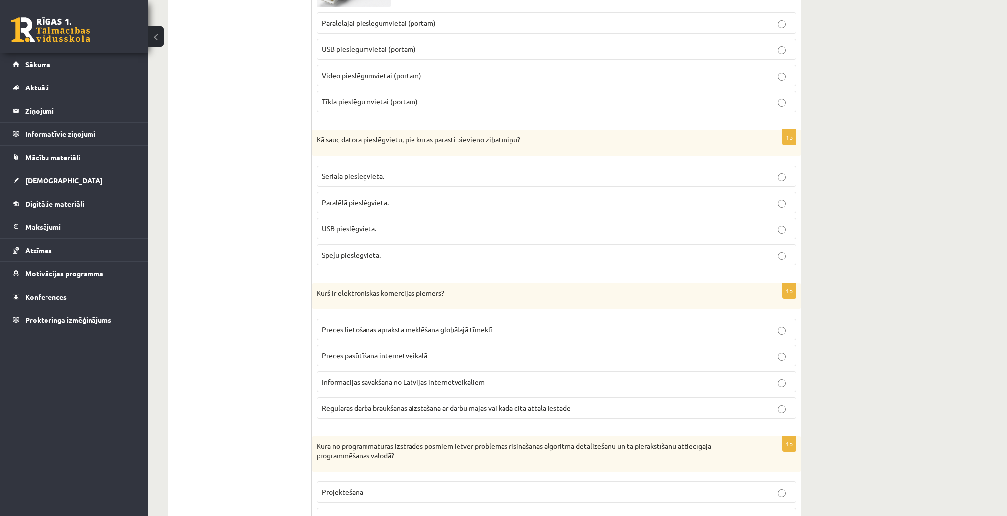
scroll to position [2173, 0]
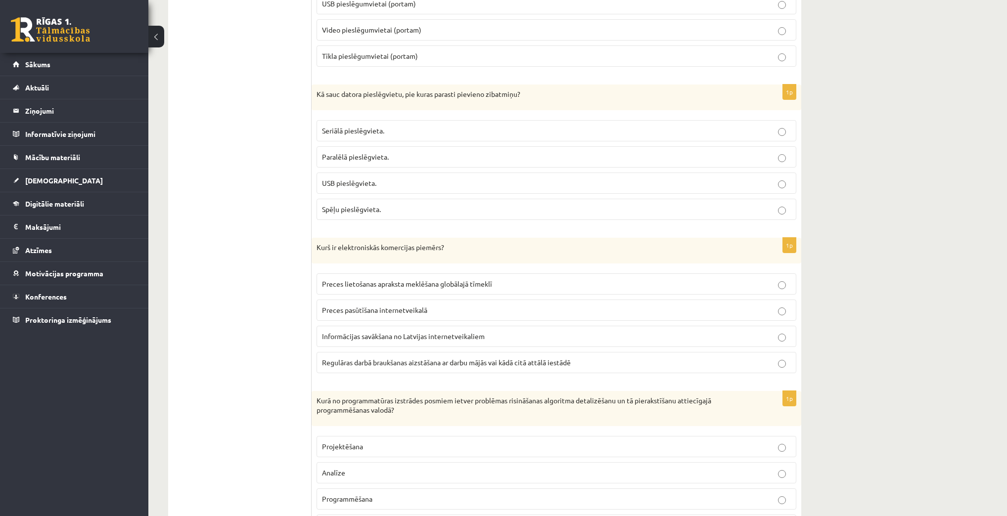
click at [439, 305] on p "Preces pasūtīšana internetveikalā" at bounding box center [556, 310] width 469 height 10
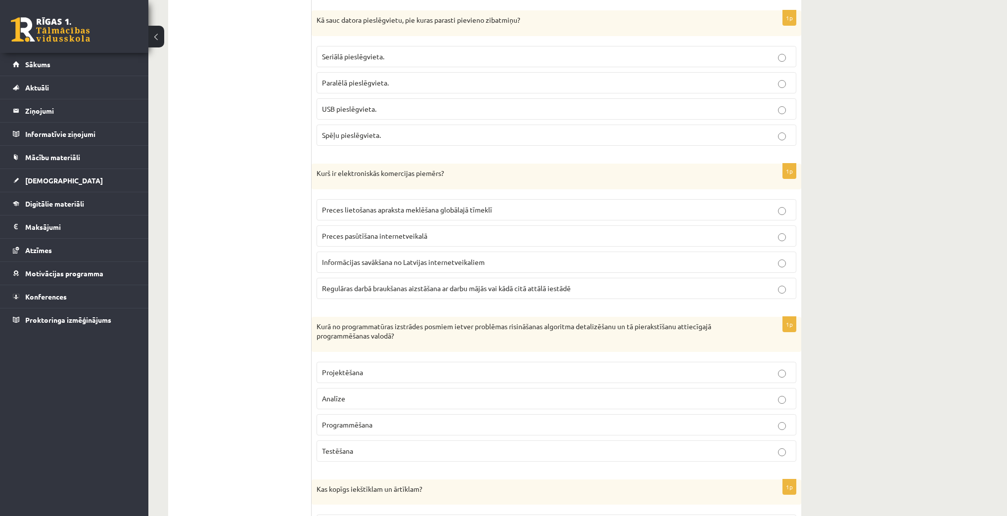
scroll to position [2252, 0]
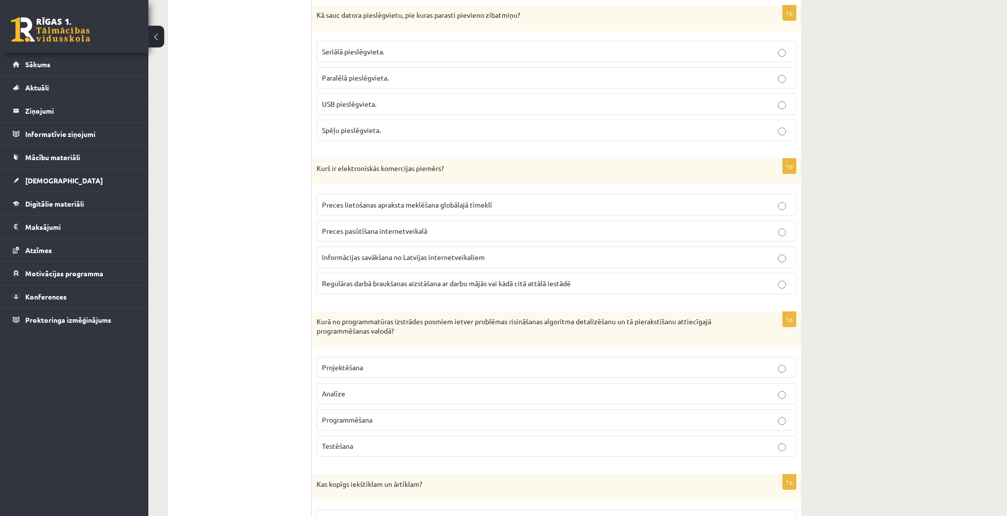
click at [376, 389] on p "Analīze" at bounding box center [556, 394] width 469 height 10
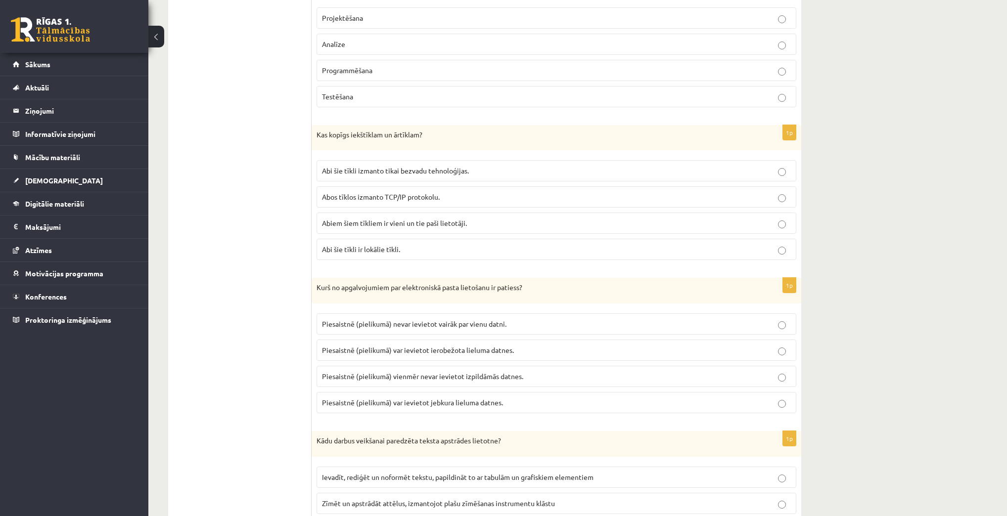
scroll to position [2597, 0]
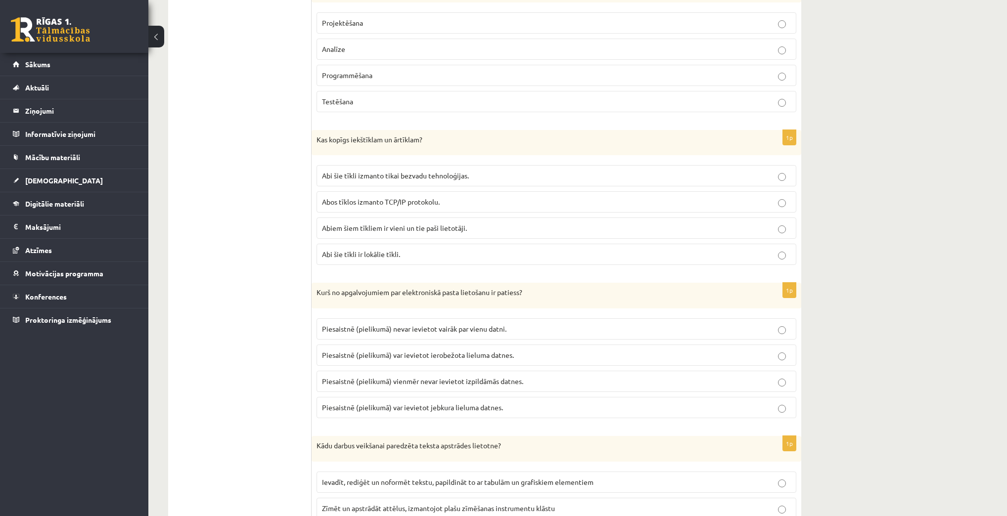
click at [408, 70] on p "Programmēšana" at bounding box center [556, 75] width 469 height 10
click at [408, 197] on span "Abos tīklos izmanto TCP/IP protokolu." at bounding box center [381, 201] width 118 height 9
click at [398, 171] on span "Abi šie tīkli izmanto tikai bezvadu tehnoloģijas." at bounding box center [395, 175] width 147 height 9
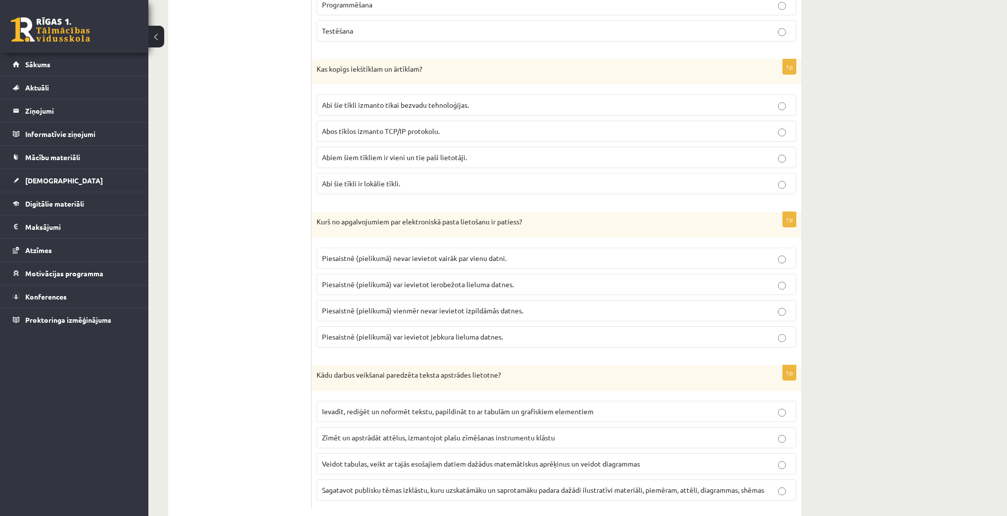
scroll to position [2676, 0]
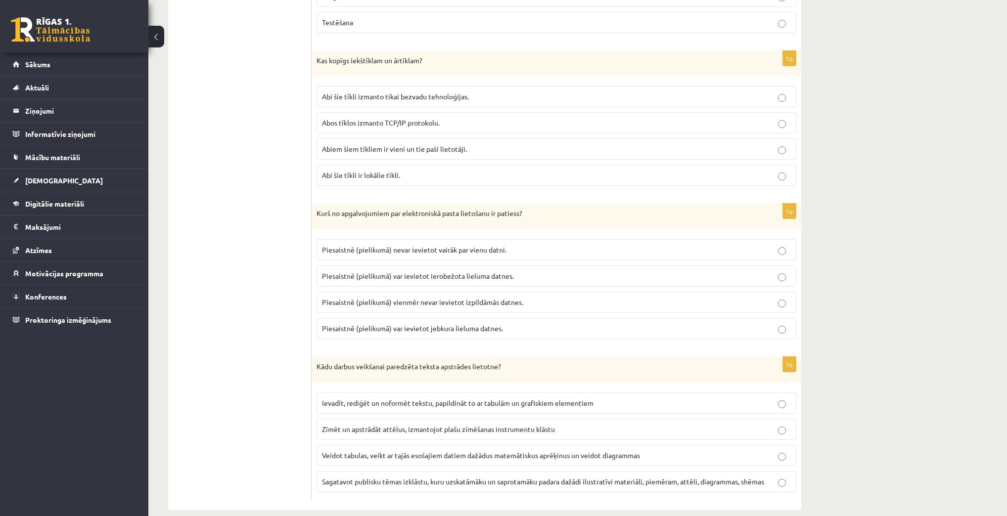
click at [618, 271] on p "Piesaistnē (pielikumā) var ievietot ierobežota lieluma datnes." at bounding box center [556, 276] width 469 height 10
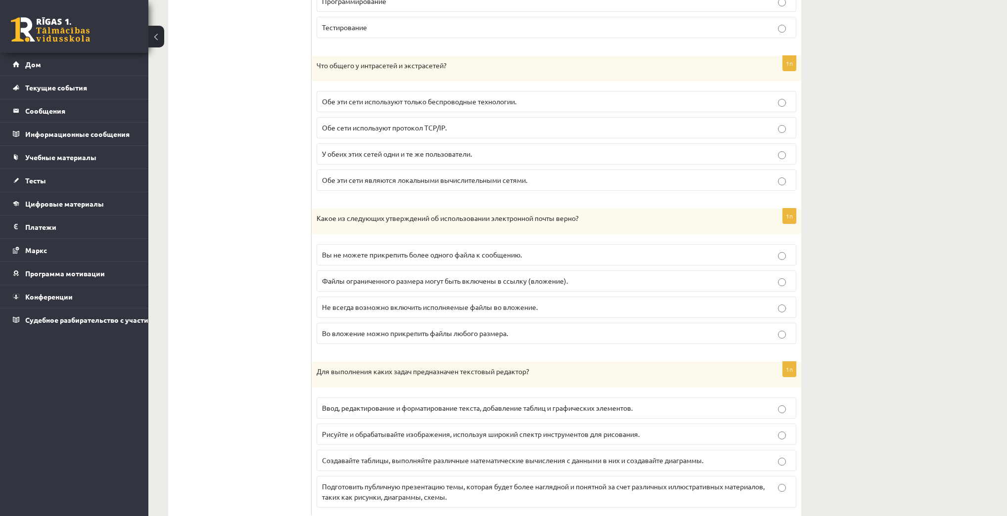
scroll to position [2728, 0]
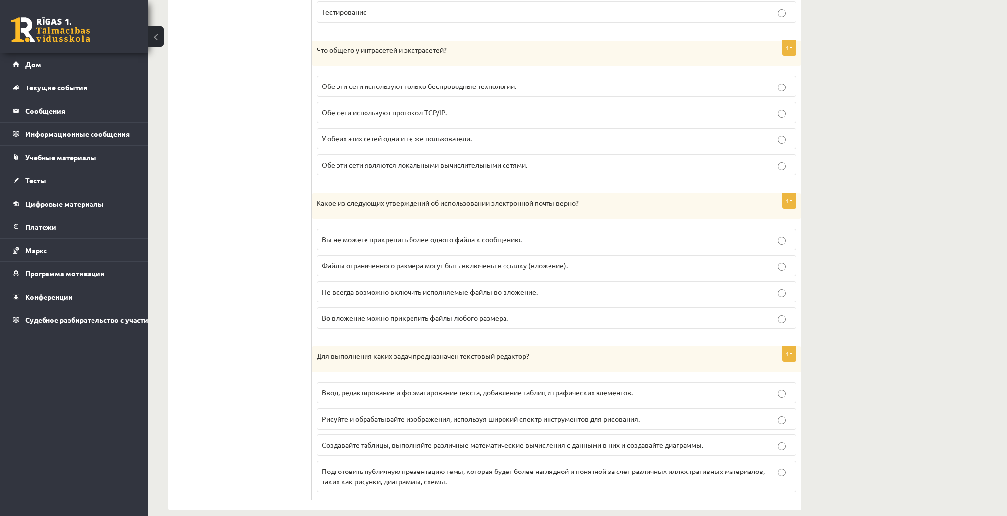
click at [478, 388] on font "Ввод, редактирование и форматирование текста, добавление таблиц и графических э…" at bounding box center [477, 392] width 311 height 9
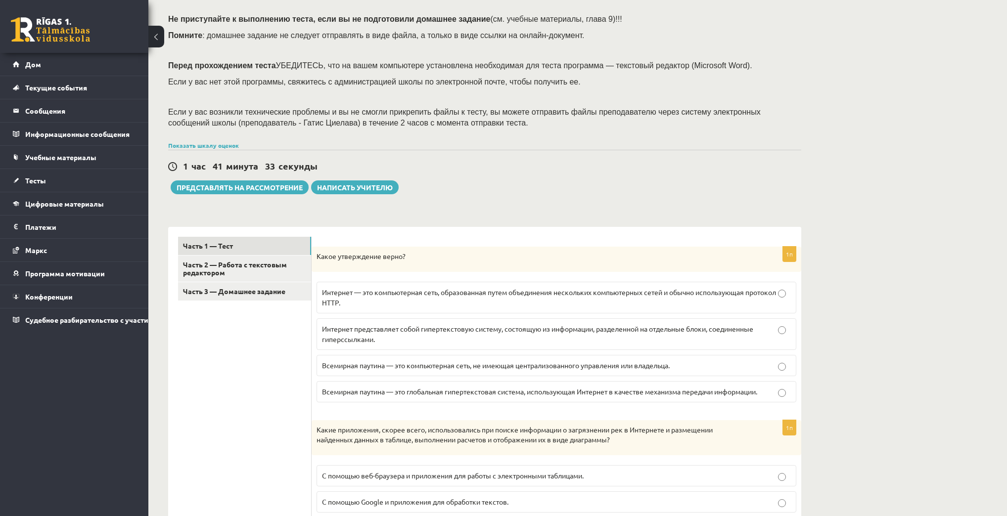
scroll to position [77, 0]
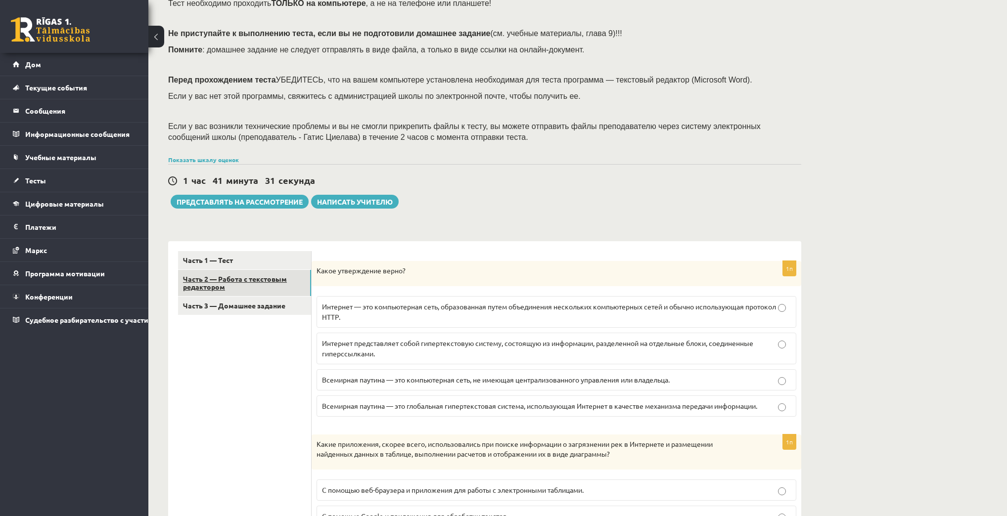
click at [222, 279] on font "Часть 2 — Работа с текстовым редактором" at bounding box center [235, 283] width 104 height 17
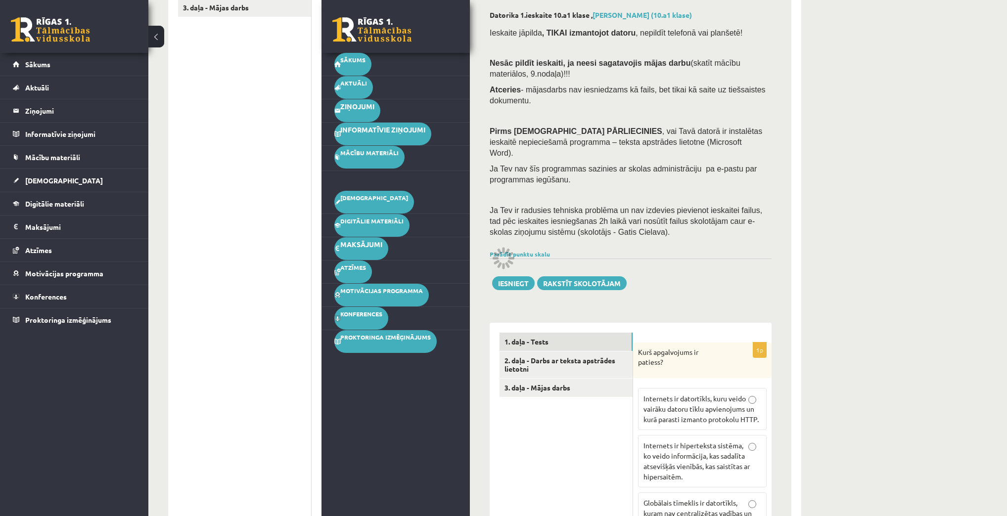
scroll to position [156, 0]
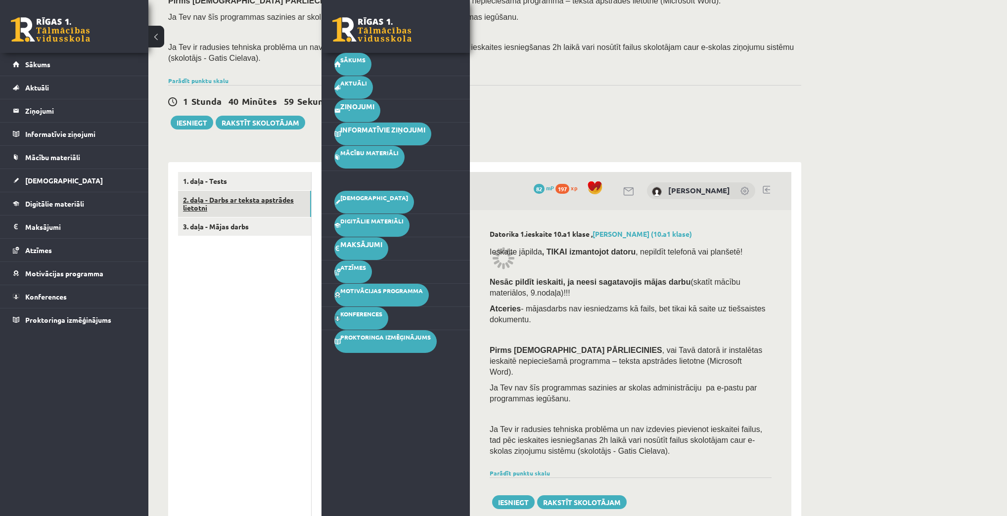
click at [160, 39] on button at bounding box center [156, 37] width 16 height 22
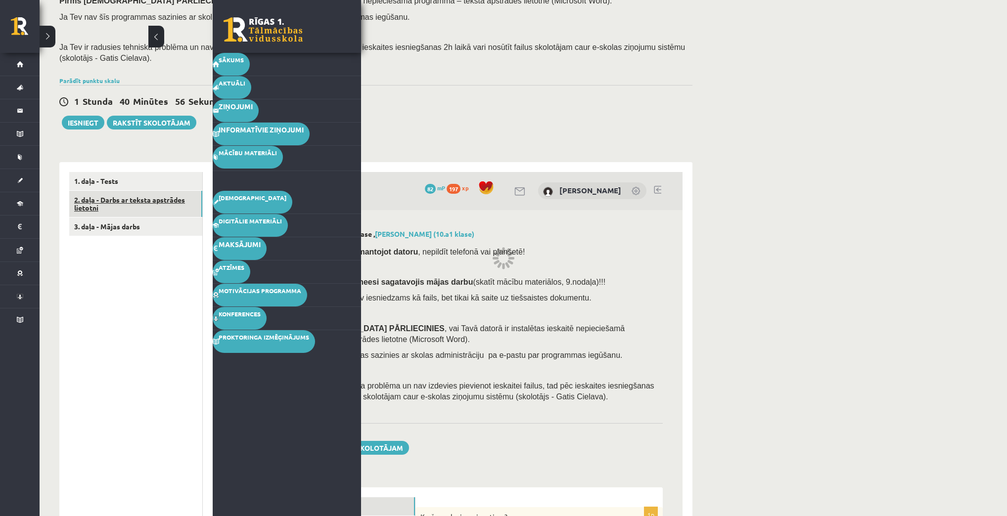
click at [424, 117] on div "1 Stunda 40 Minūtes 56 Sekundes Ieskaite saglabāta! Iesniegt Rakstīt skolotājam" at bounding box center [375, 107] width 633 height 45
click at [423, 117] on div "1 Stunda 40 Minūtes 56 Sekundes Ieskaite saglabāta! Iesniegt Rakstīt skolotājam" at bounding box center [375, 107] width 633 height 45
click at [423, 117] on div "1 Stunda 40 Minūtes 55 Sekundes Ieskaite saglabāta! Iesniegt Rakstīt skolotājam" at bounding box center [375, 107] width 633 height 45
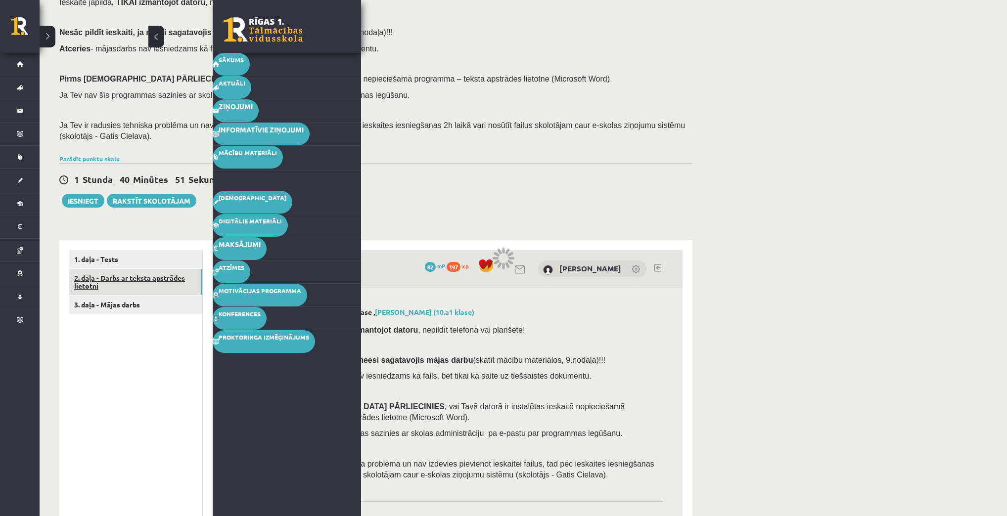
scroll to position [77, 0]
click at [157, 39] on button at bounding box center [156, 37] width 16 height 22
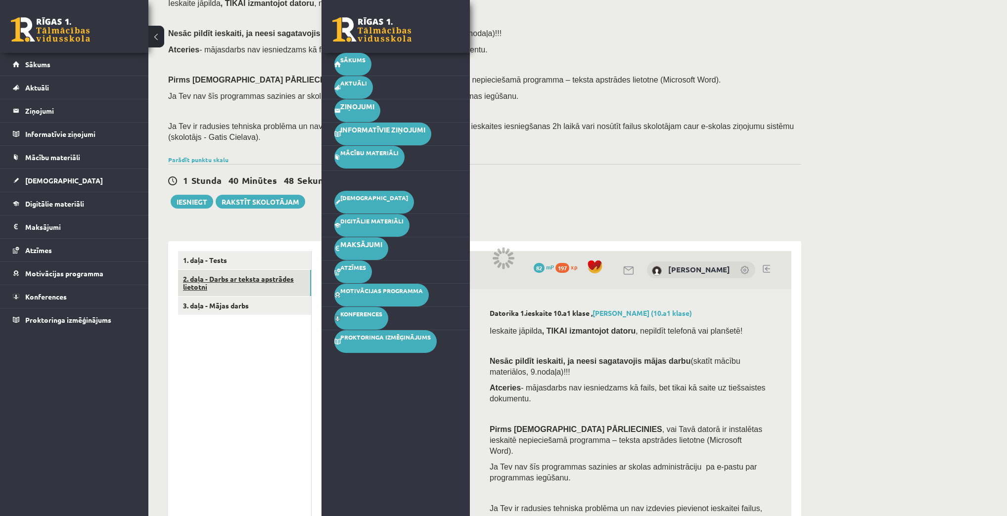
click at [157, 38] on button at bounding box center [156, 37] width 16 height 22
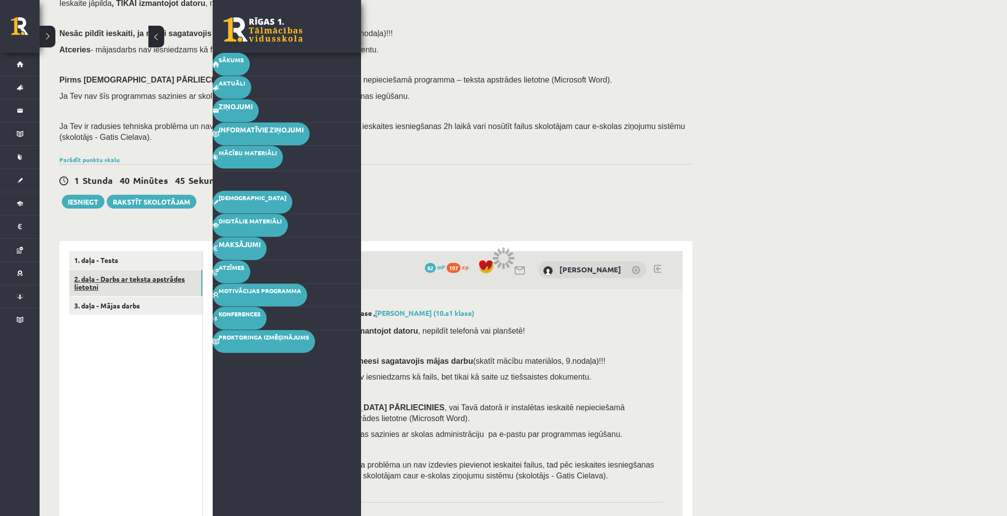
click at [370, 43] on div "Ieskaite jāpilda , TIKAI izmantojot datoru , nepildīt telefonā vai planšetē! Ne…" at bounding box center [375, 73] width 633 height 160
click at [320, 78] on li "Aktuāli Kā mācīties eSKOLĀ Kontakti Normatīvie akti Online konsultācijas Skolot…" at bounding box center [287, 88] width 148 height 24
click at [235, 193] on link "[DEMOGRAPHIC_DATA]" at bounding box center [253, 202] width 80 height 23
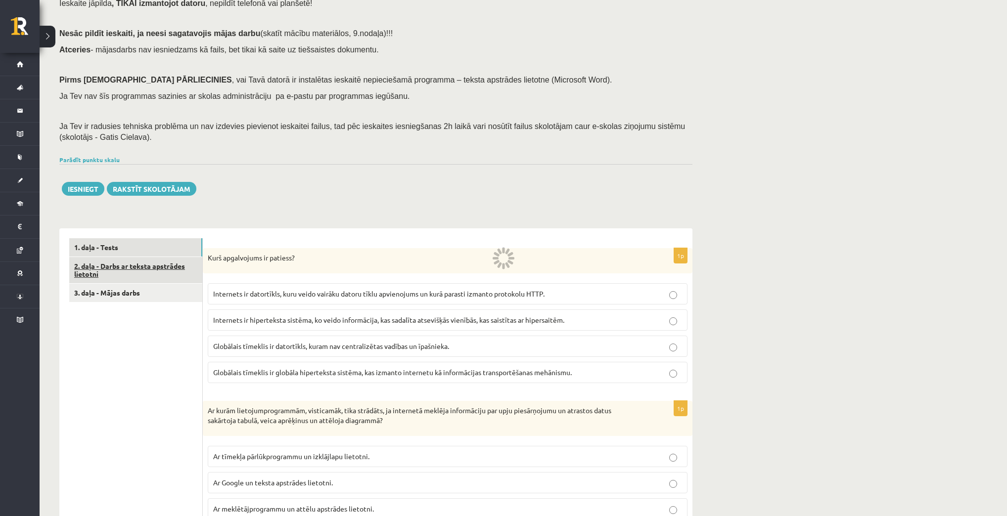
click at [156, 269] on link "2. daļa - Darbs ar teksta apstrādes lietotni" at bounding box center [135, 270] width 133 height 27
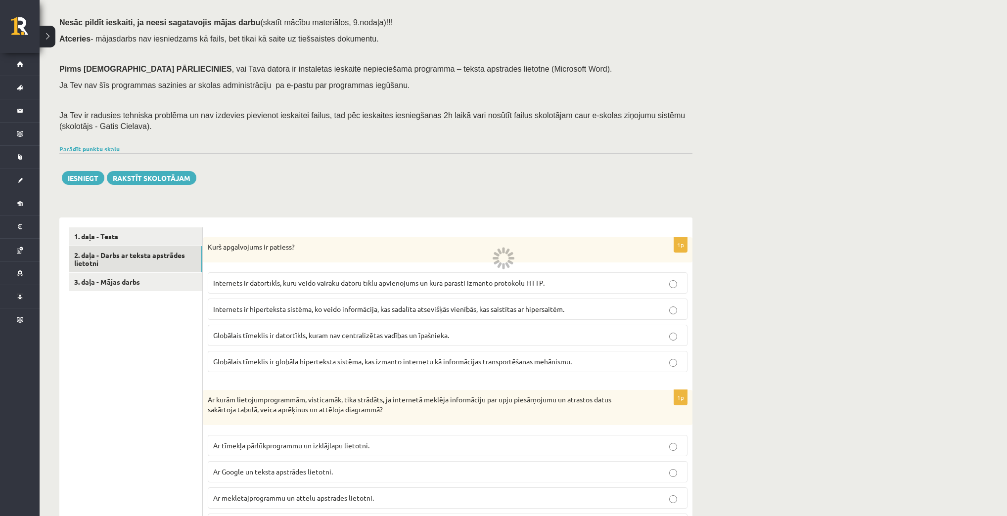
scroll to position [77, 0]
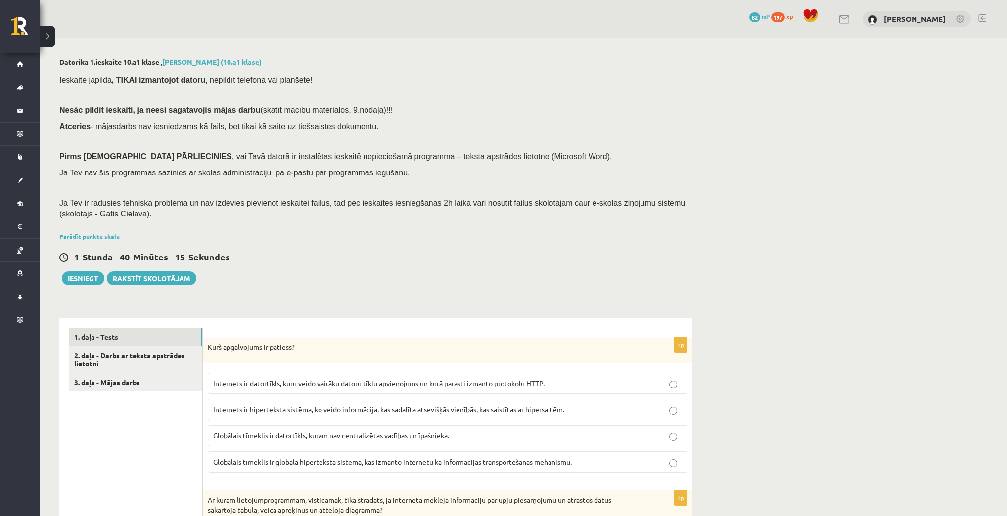
scroll to position [77, 0]
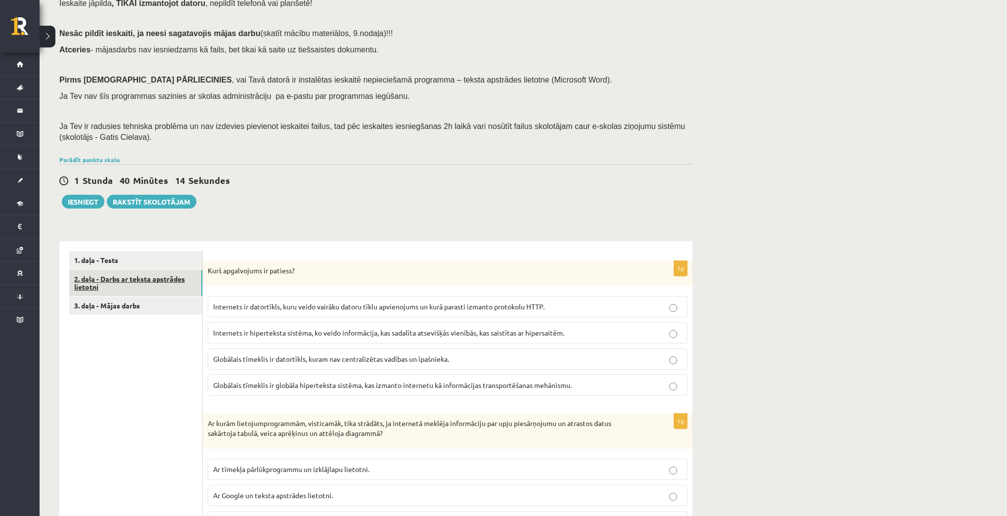
click at [143, 279] on link "2. daļa - Darbs ar teksta apstrādes lietotni" at bounding box center [135, 283] width 133 height 27
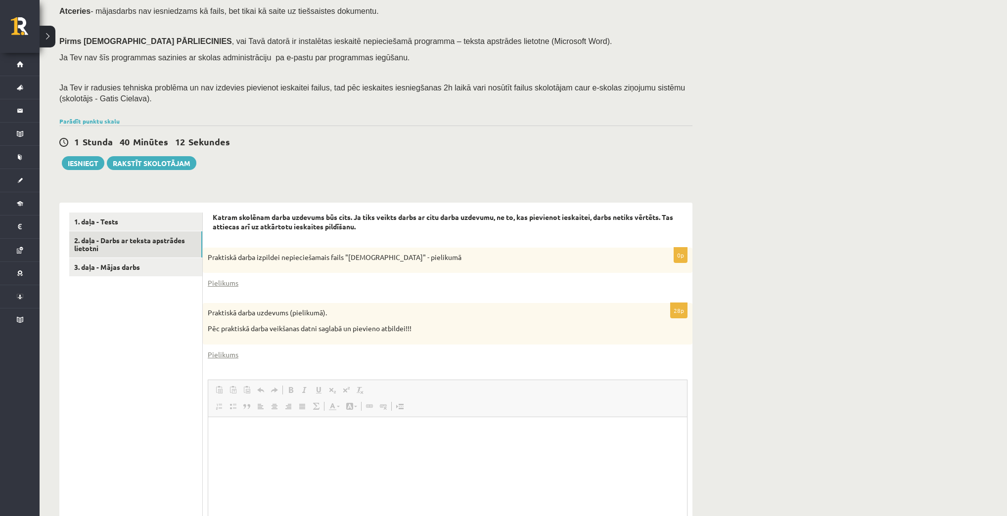
scroll to position [0, 0]
click at [217, 285] on link "Pielikums" at bounding box center [223, 283] width 31 height 10
click at [222, 354] on link "Pielikums" at bounding box center [223, 355] width 31 height 10
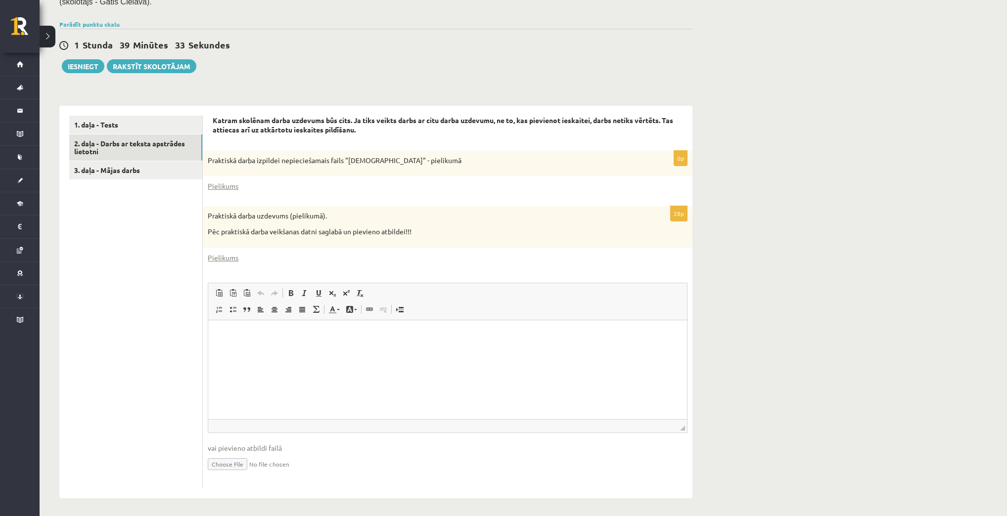
scroll to position [214, 0]
click at [107, 167] on link "3. daļa - Mājas darbs" at bounding box center [135, 169] width 133 height 18
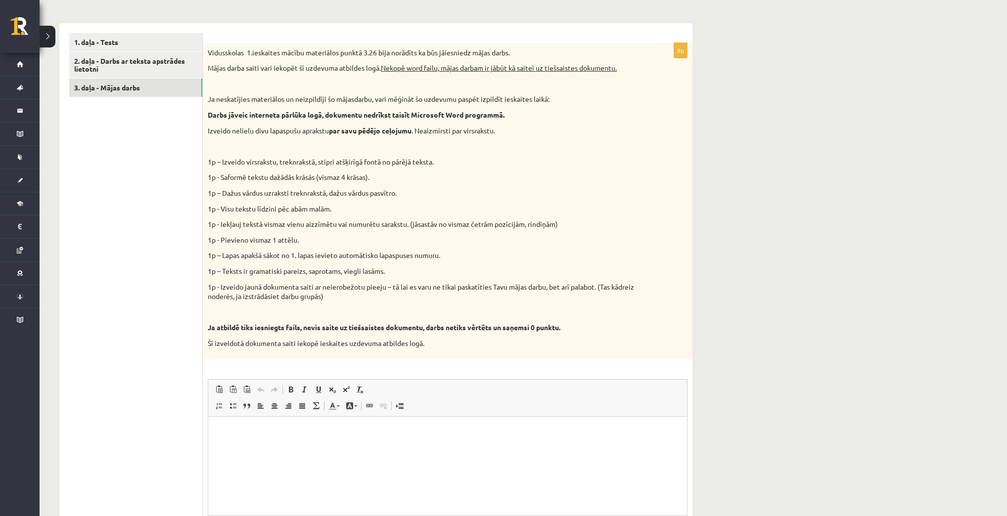
scroll to position [0, 0]
click at [248, 445] on html at bounding box center [447, 431] width 479 height 30
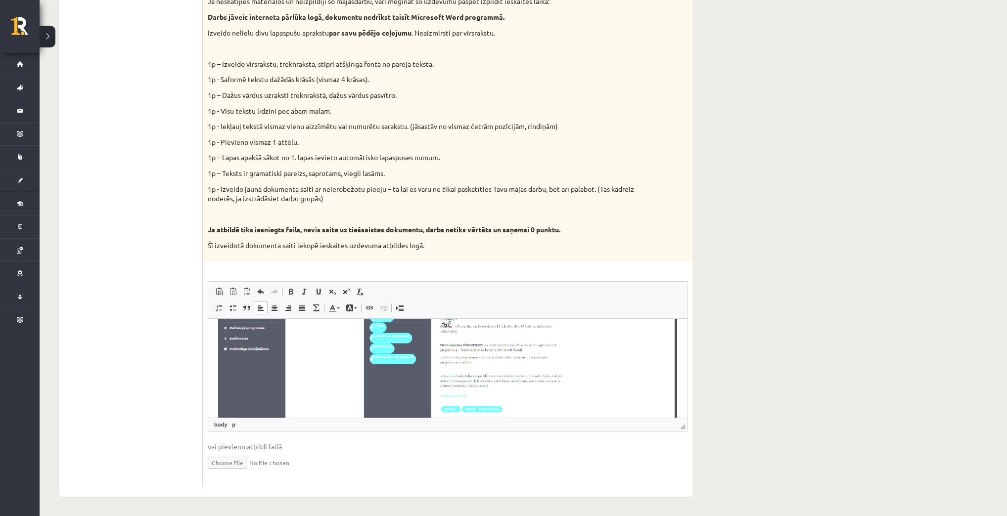
scroll to position [178, 0]
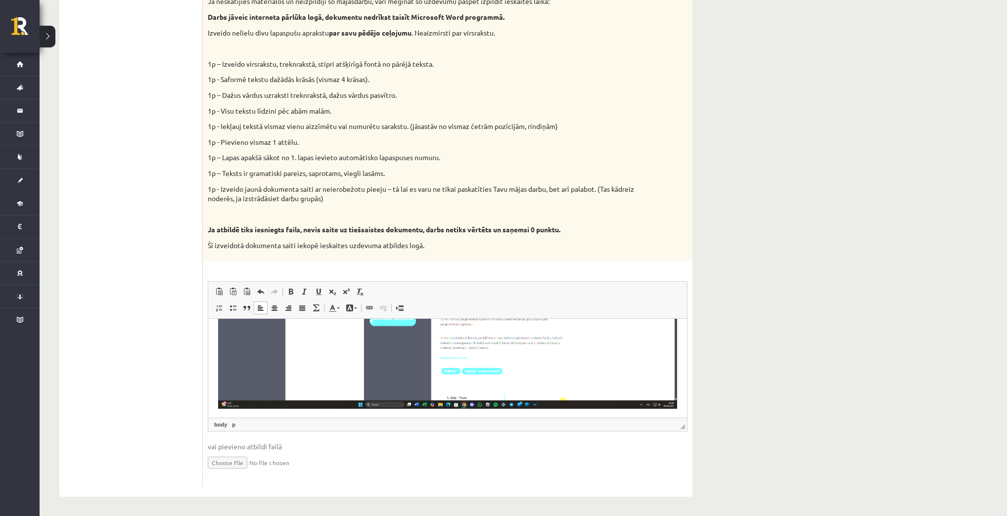
drag, startPoint x: 686, startPoint y: 385, endPoint x: 907, endPoint y: 752, distance: 428.2
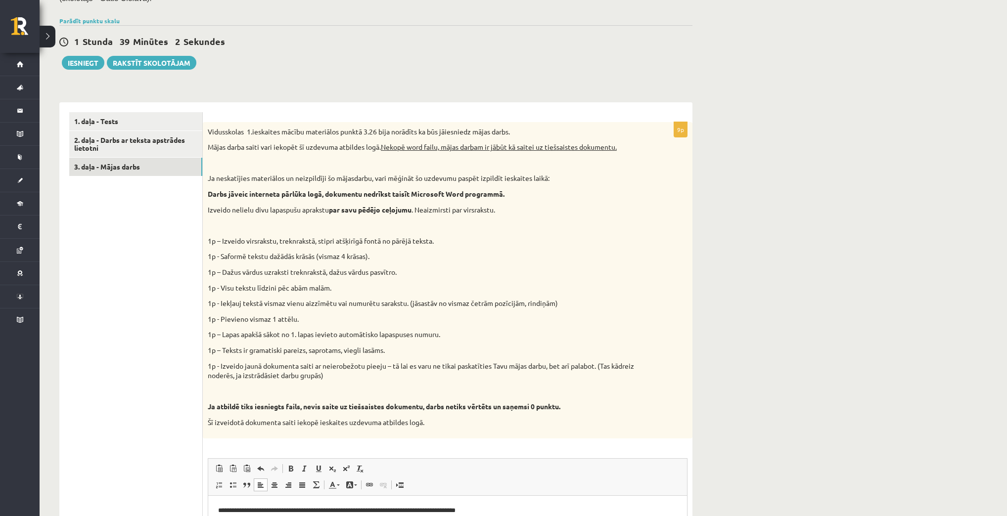
scroll to position [195, 0]
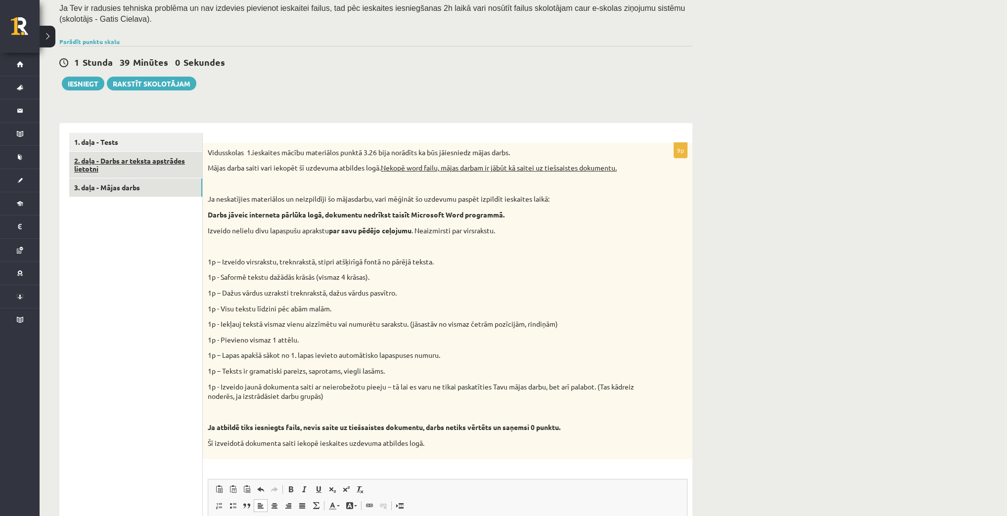
click at [164, 160] on link "2. daļa - Darbs ar teksta apstrādes lietotni" at bounding box center [135, 165] width 133 height 27
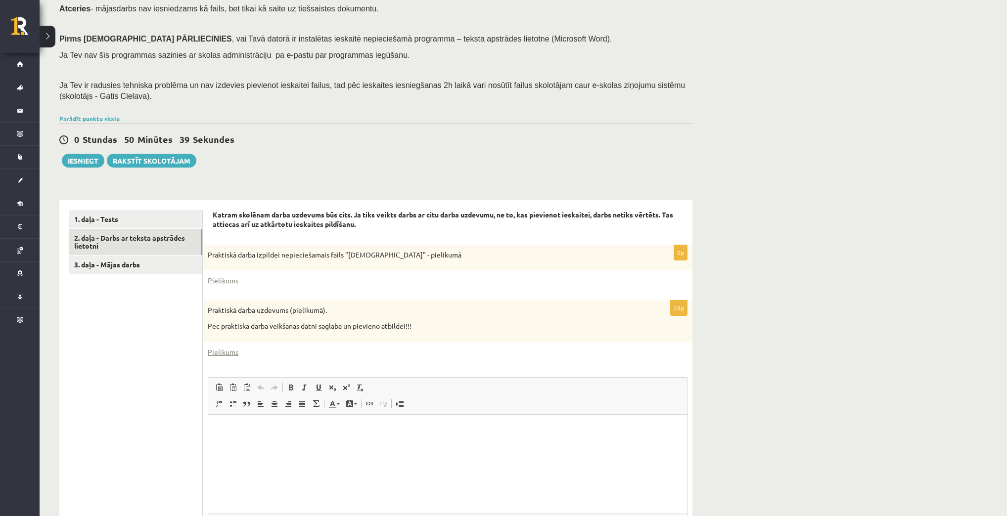
scroll to position [214, 0]
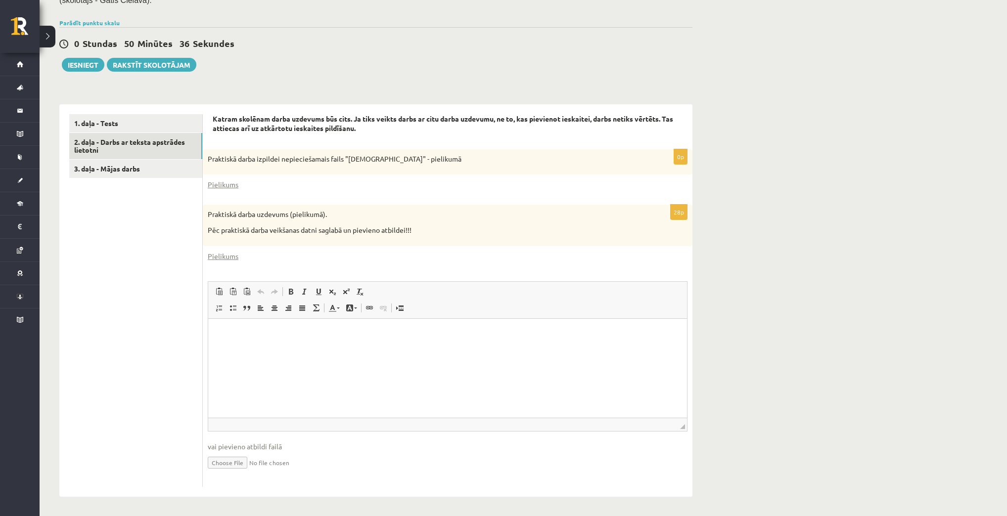
click at [233, 459] on input "file" at bounding box center [448, 462] width 480 height 20
type input "**********"
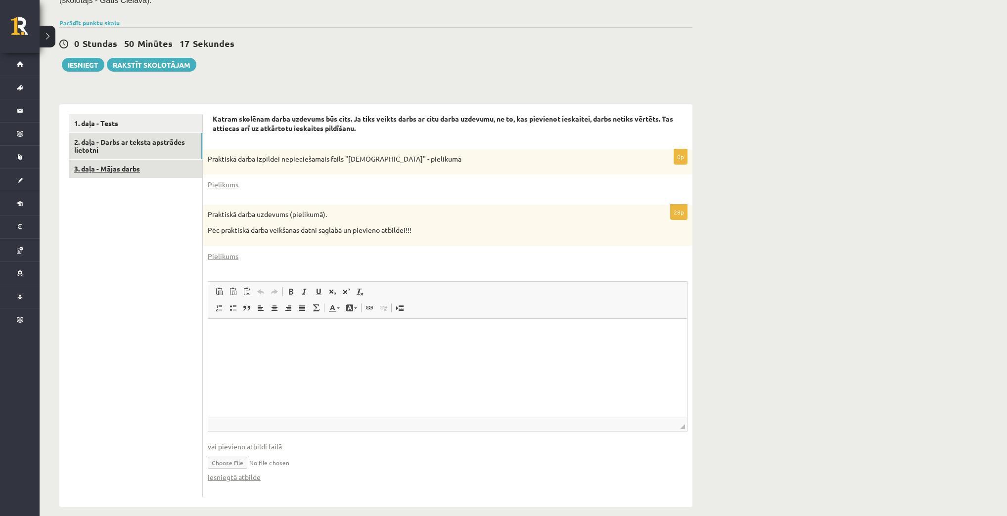
click at [119, 174] on link "3. daļa - Mājas darbs" at bounding box center [135, 169] width 133 height 18
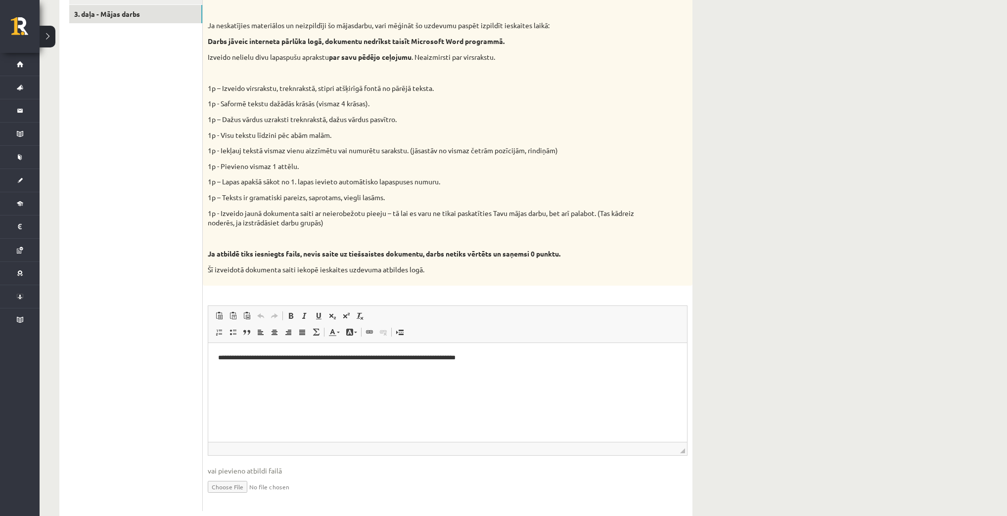
scroll to position [374, 0]
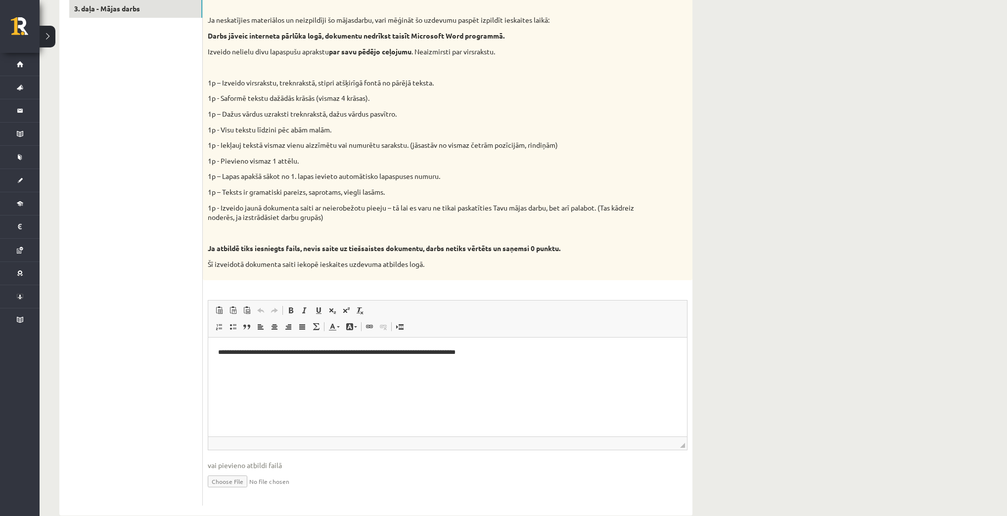
click at [845, 411] on div "Datorika 1.ieskaite 10.a1 klase , Pāvels Grišāns (10.a1 klase) Ieskaite jāpilda…" at bounding box center [523, 99] width 967 height 871
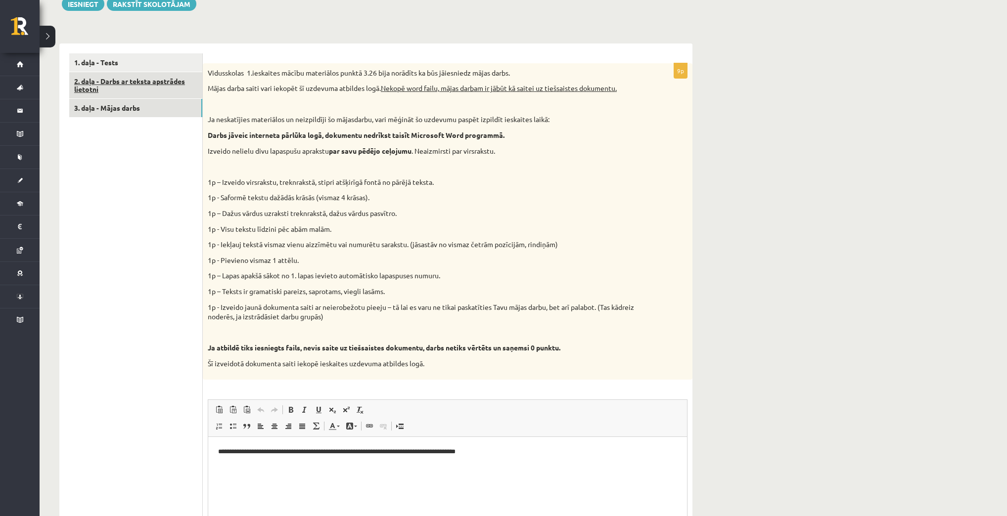
scroll to position [274, 0]
click at [157, 87] on link "2. daļa - Darbs ar teksta apstrādes lietotni" at bounding box center [135, 86] width 133 height 27
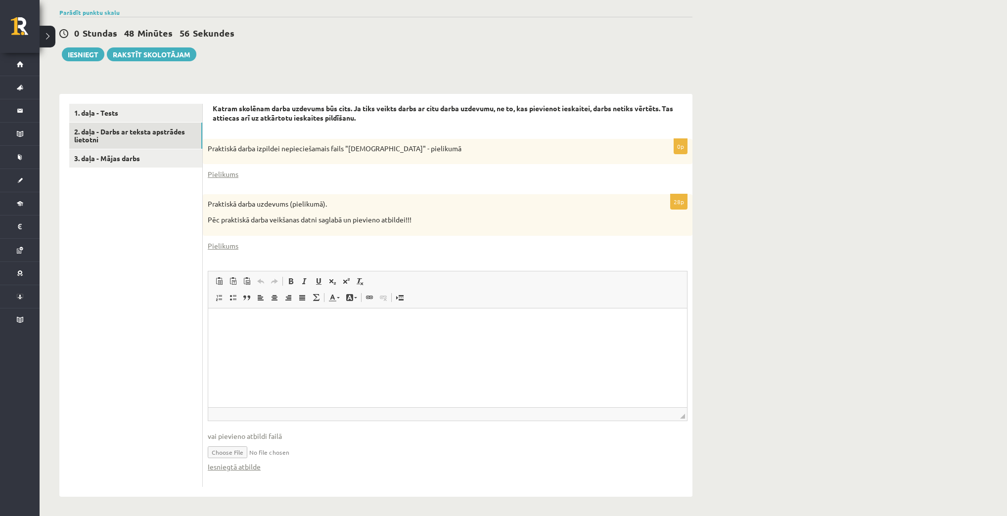
scroll to position [0, 0]
click at [253, 455] on input "file" at bounding box center [448, 452] width 480 height 20
type input "**********"
click at [215, 464] on link "Iesniegtā atbilde" at bounding box center [234, 467] width 53 height 10
click at [828, 204] on div "Datorika 1.ieskaite 10.a1 klase , Pāvels Grišāns (10.a1 klase) Ieskaite jāpilda…" at bounding box center [523, 165] width 967 height 703
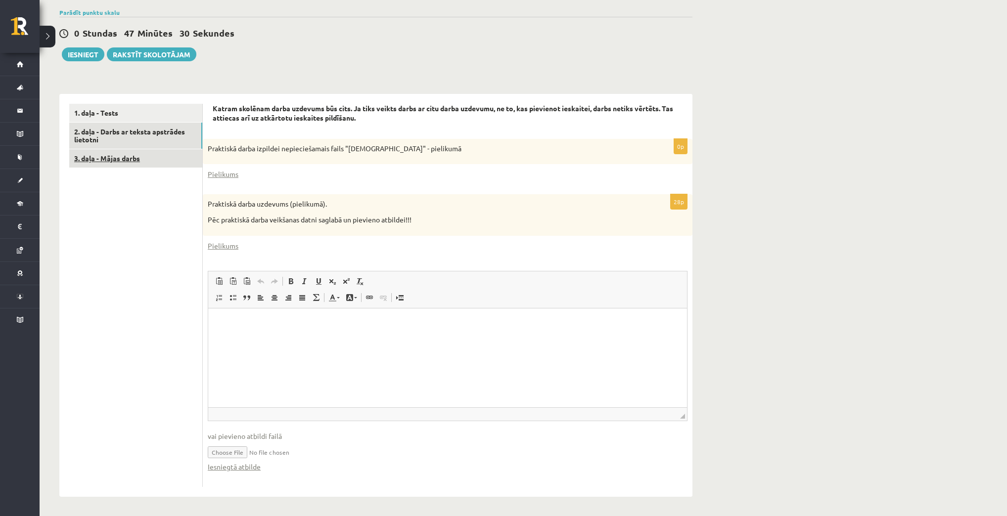
click at [121, 156] on link "3. daļa - Mājas darbs" at bounding box center [135, 158] width 133 height 18
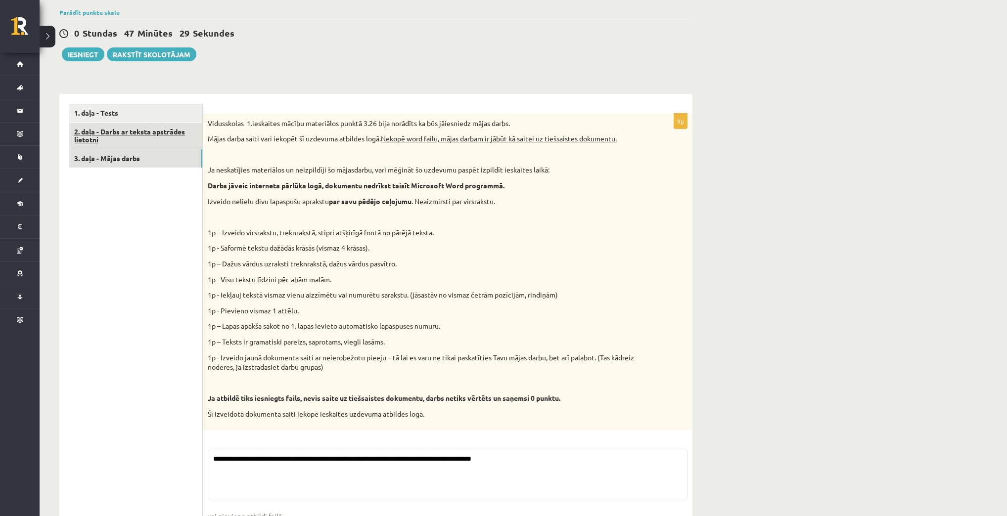
click at [119, 128] on link "2. daļa - Darbs ar teksta apstrādes lietotni" at bounding box center [135, 136] width 133 height 27
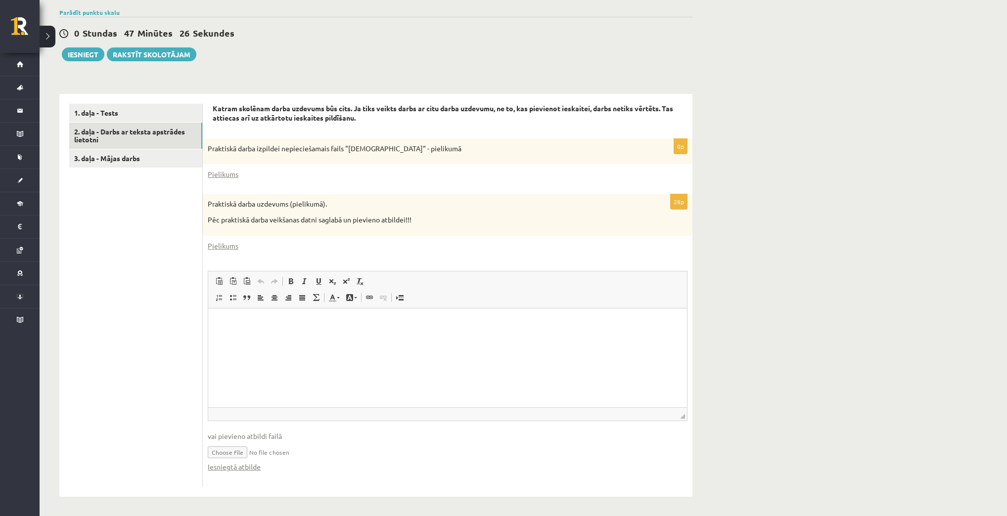
click at [258, 330] on html at bounding box center [447, 323] width 479 height 30
type input "**********"
click at [241, 453] on input "file" at bounding box center [448, 452] width 480 height 20
click at [208, 442] on input "file" at bounding box center [448, 452] width 480 height 20
click at [224, 451] on input "file" at bounding box center [448, 452] width 480 height 20
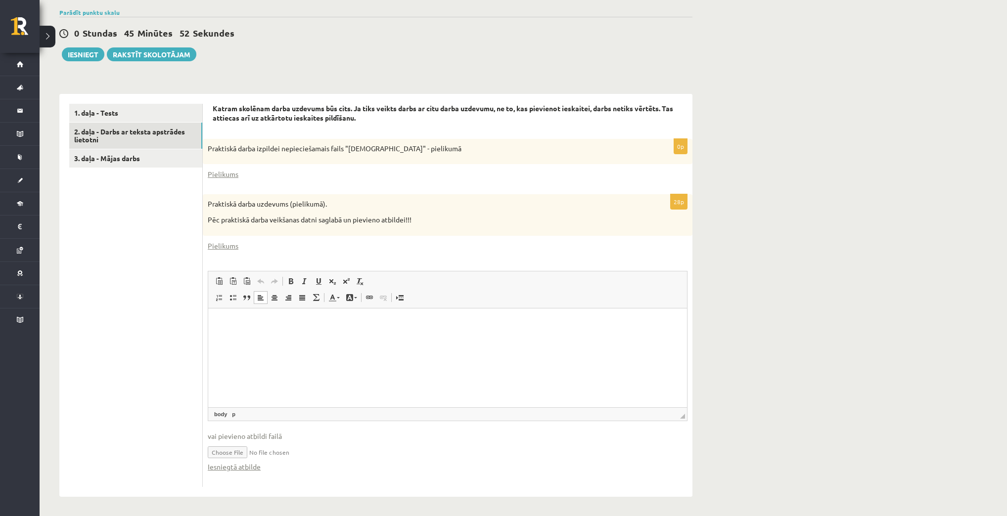
type input "**********"
click at [127, 162] on link "3. daļa - Mājas darbs" at bounding box center [135, 158] width 133 height 18
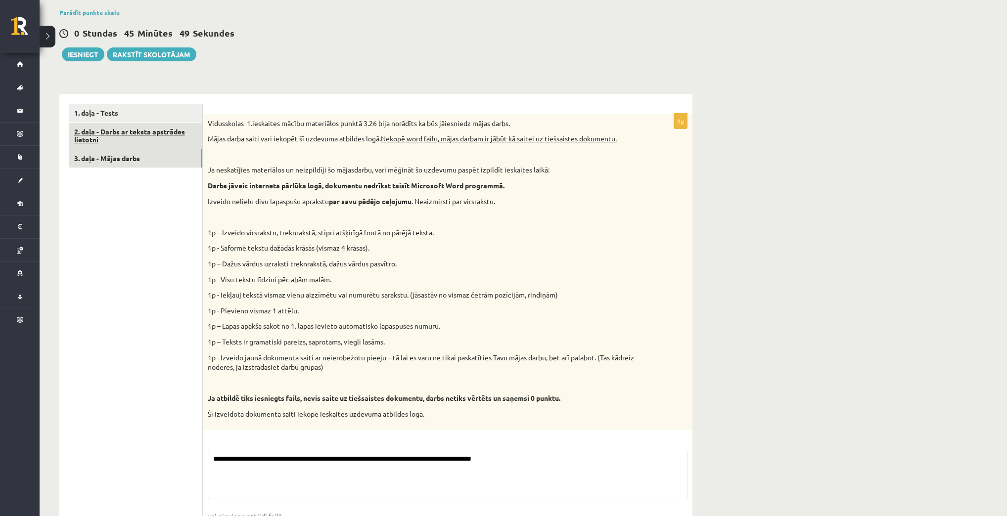
click at [133, 130] on link "2. daļa - Darbs ar teksta apstrādes lietotni" at bounding box center [135, 136] width 133 height 27
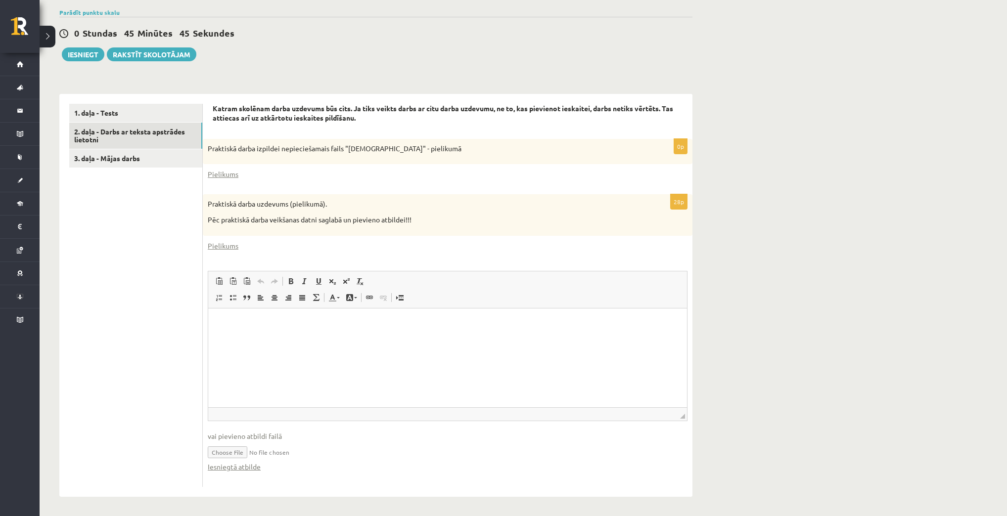
drag, startPoint x: 262, startPoint y: 449, endPoint x: 299, endPoint y: 453, distance: 36.8
click at [299, 453] on input "file" at bounding box center [448, 452] width 480 height 20
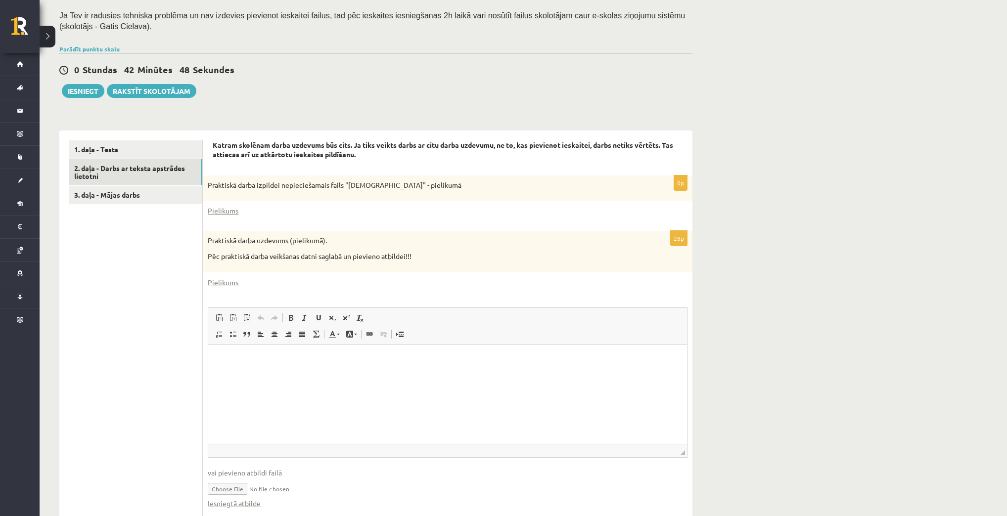
scroll to position [184, 0]
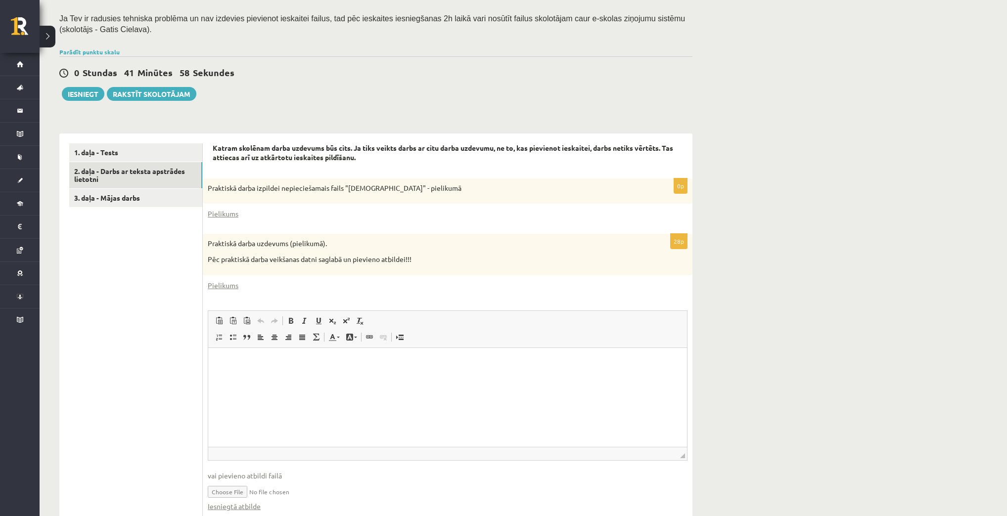
click at [220, 495] on input "file" at bounding box center [448, 491] width 480 height 20
type input "**********"
click at [248, 487] on input "file" at bounding box center [448, 491] width 480 height 20
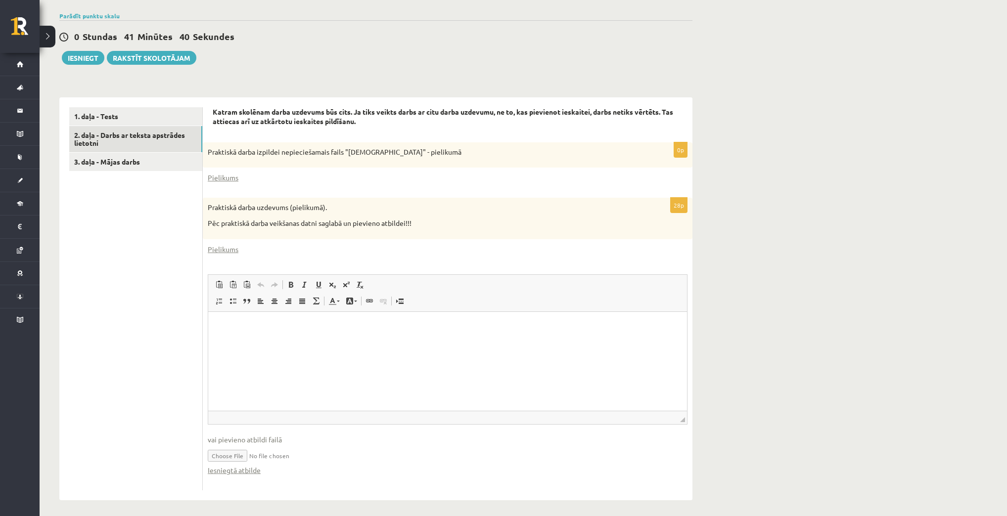
scroll to position [224, 0]
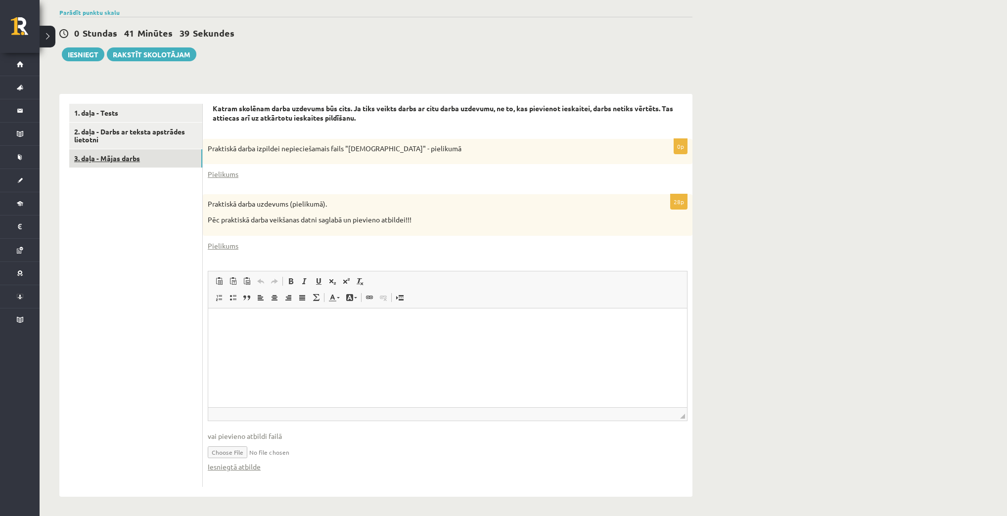
click at [99, 159] on link "3. daļa - Mājas darbs" at bounding box center [135, 158] width 133 height 18
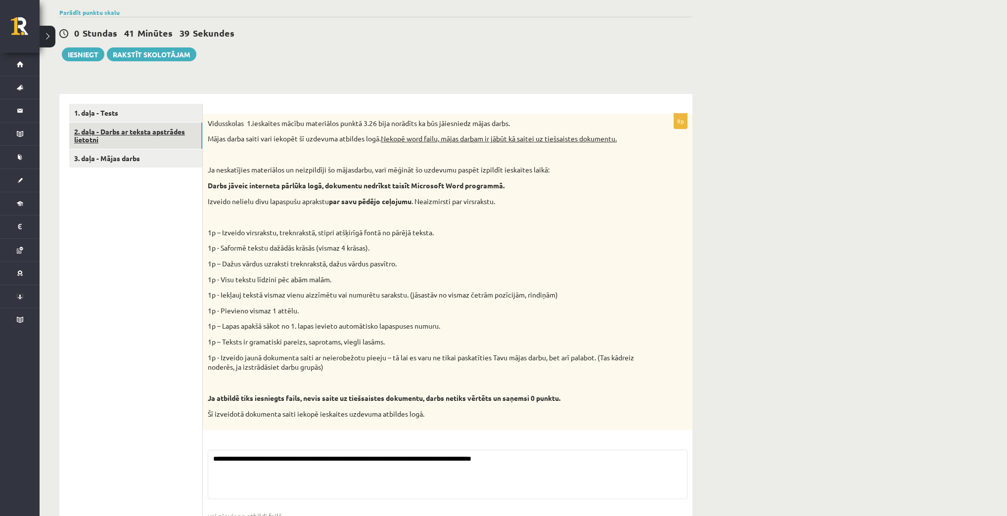
click at [107, 138] on link "2. daļa - Darbs ar teksta apstrādes lietotni" at bounding box center [135, 136] width 133 height 27
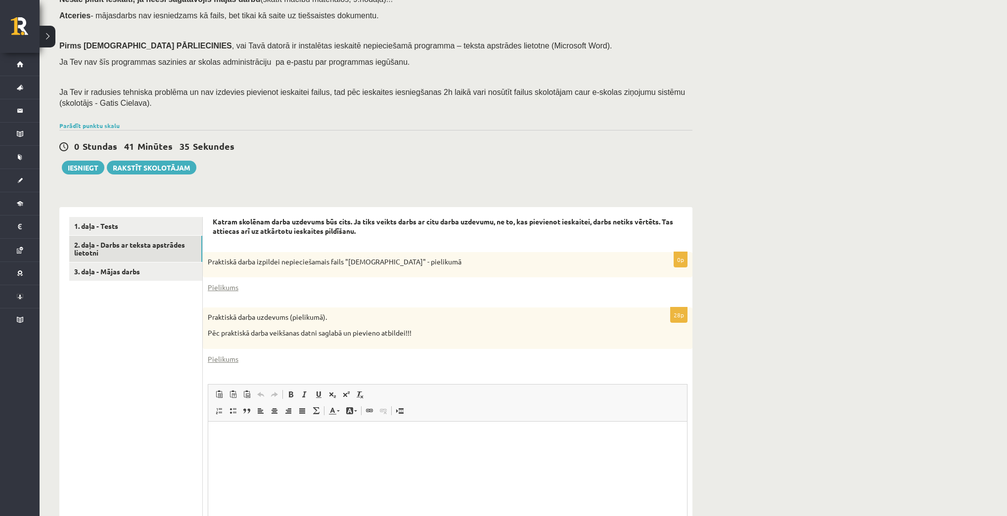
scroll to position [145, 0]
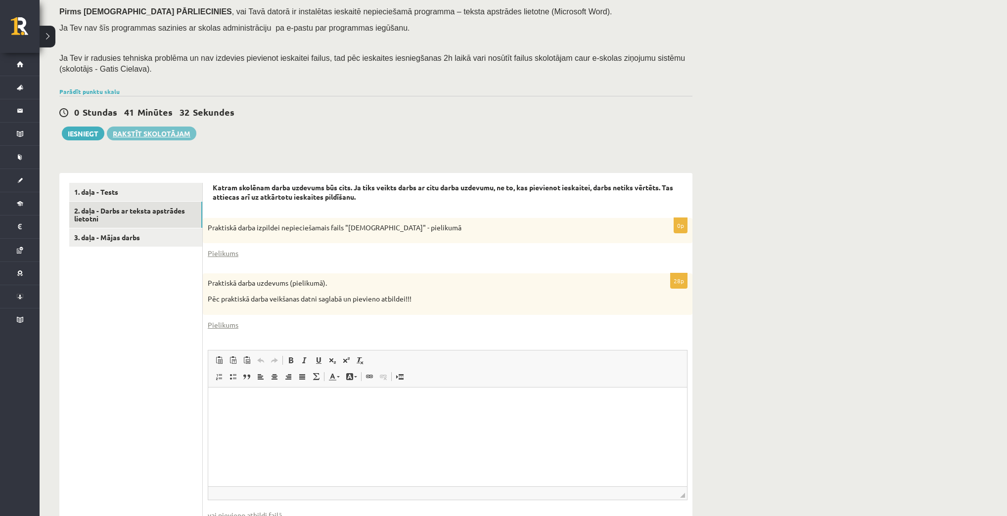
click at [162, 131] on link "Rakstīt skolotājam" at bounding box center [152, 134] width 90 height 14
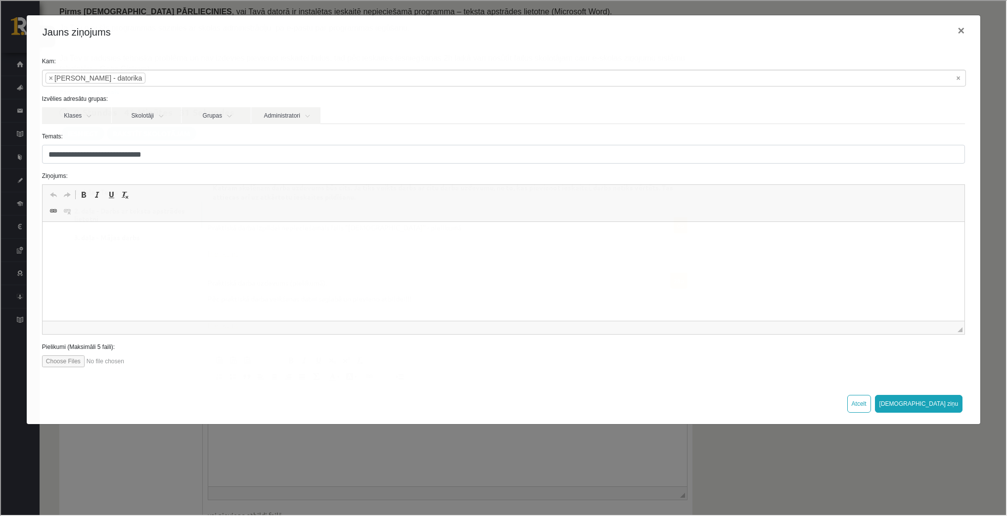
scroll to position [0, 0]
click at [74, 358] on input "file" at bounding box center [97, 361] width 112 height 12
type input "**********"
click at [81, 24] on h4 "Jauns ziņojums" at bounding box center [76, 31] width 68 height 15
click at [107, 360] on input "file" at bounding box center [97, 361] width 112 height 12
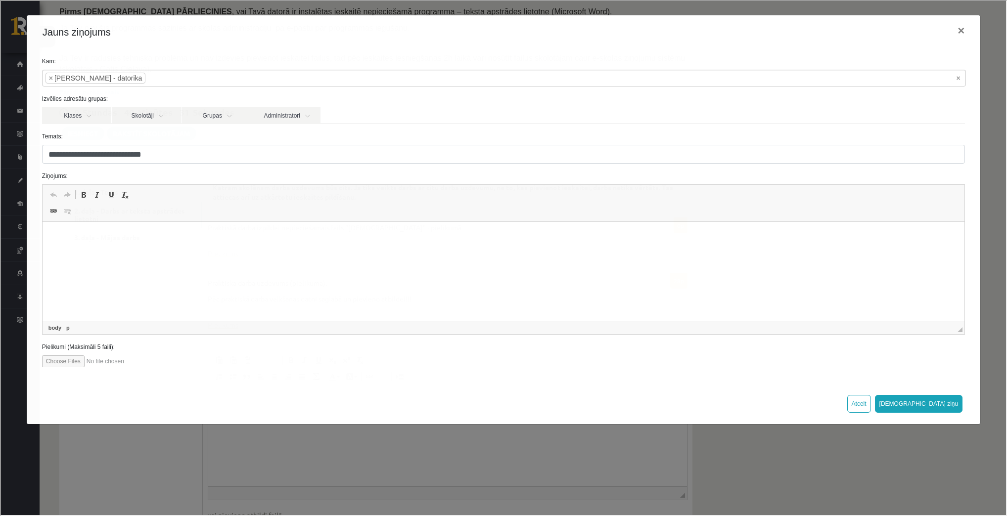
click at [449, 245] on html at bounding box center [503, 237] width 922 height 30
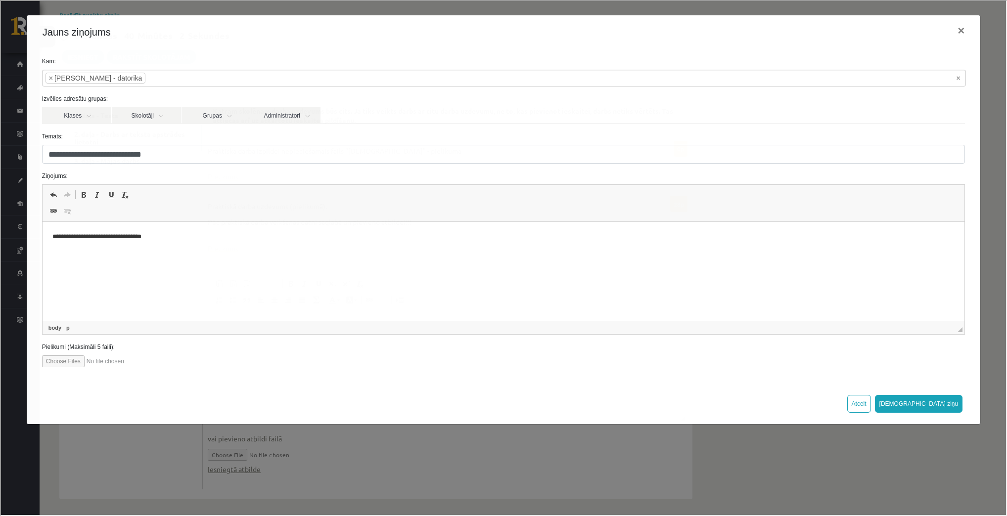
scroll to position [224, 0]
click at [78, 362] on input "file" at bounding box center [97, 361] width 112 height 12
type input "**********"
click at [948, 394] on button "Sūtīt ziņu" at bounding box center [918, 403] width 88 height 18
click at [938, 402] on button "Sūtīt ziņu" at bounding box center [918, 403] width 88 height 18
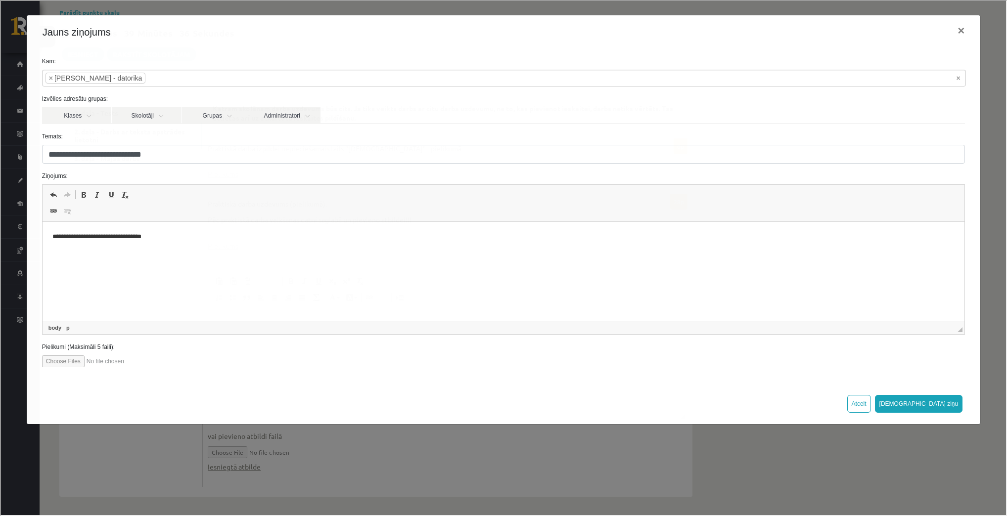
click at [73, 362] on input "file" at bounding box center [97, 361] width 112 height 12
click at [195, 245] on html "**********" at bounding box center [503, 237] width 922 height 30
click at [947, 395] on button "Sūtīt ziņu" at bounding box center [918, 403] width 88 height 18
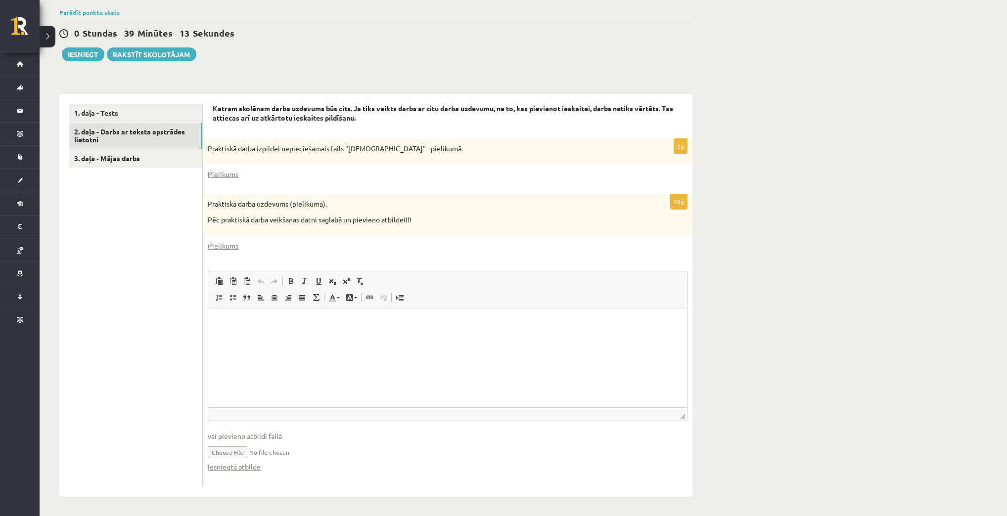
click at [217, 457] on input "file" at bounding box center [448, 452] width 480 height 20
type input "**********"
click at [286, 451] on input "file" at bounding box center [448, 452] width 480 height 20
click at [117, 159] on link "3. daļa - Mājas darbs" at bounding box center [135, 158] width 133 height 18
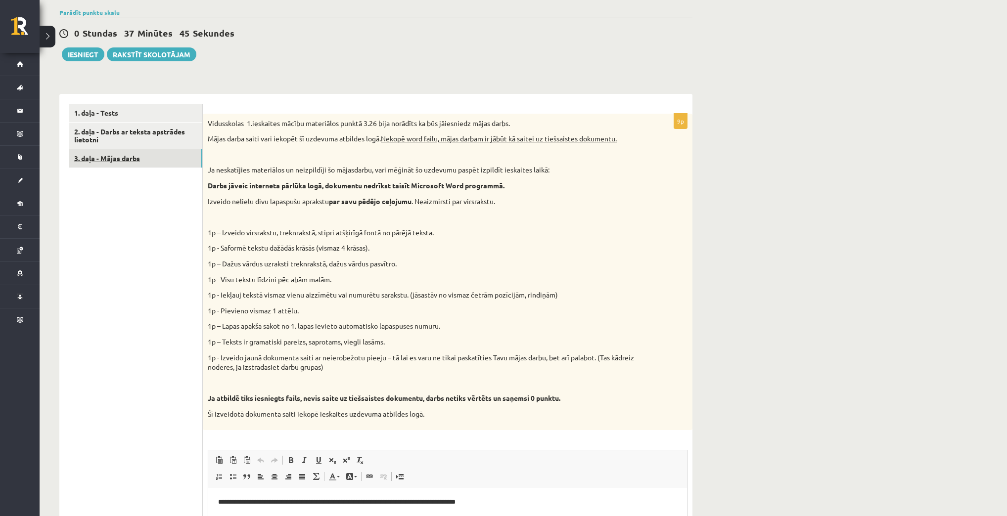
scroll to position [0, 0]
click at [150, 132] on link "2. daļa - Darbs ar teksta apstrādes lietotni" at bounding box center [135, 136] width 133 height 27
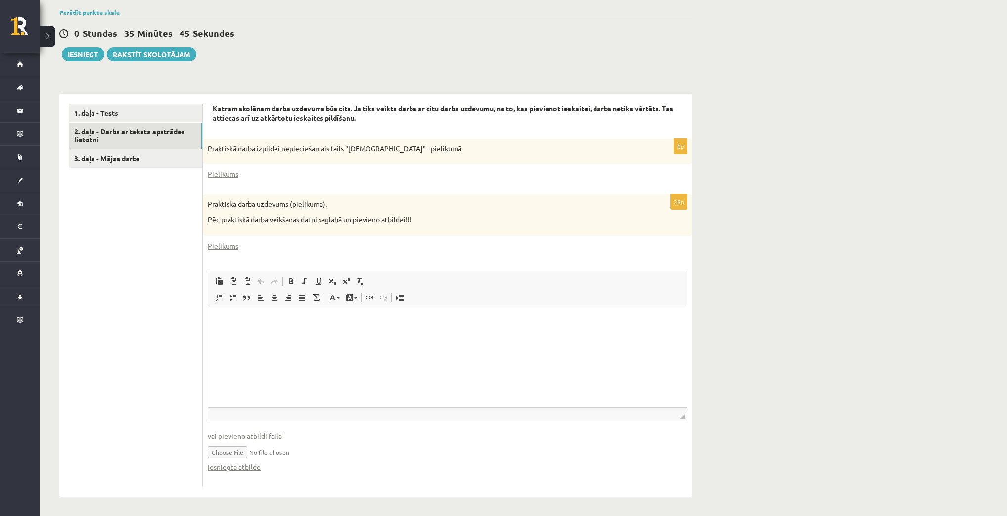
click at [250, 453] on input "file" at bounding box center [448, 452] width 480 height 20
type input "**********"
click at [135, 117] on link "1. daļa - Tests" at bounding box center [135, 113] width 133 height 18
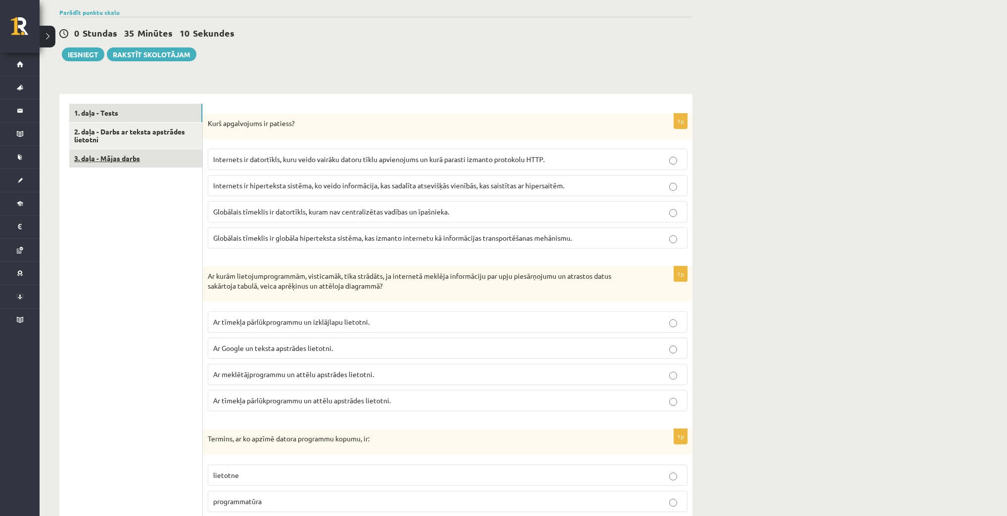
click at [137, 154] on link "3. daļa - Mājas darbs" at bounding box center [135, 158] width 133 height 18
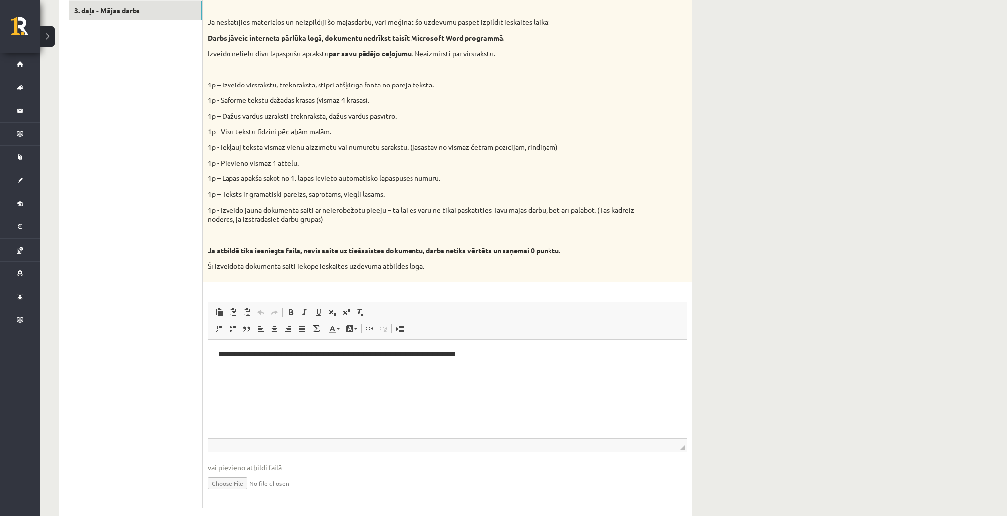
scroll to position [195, 0]
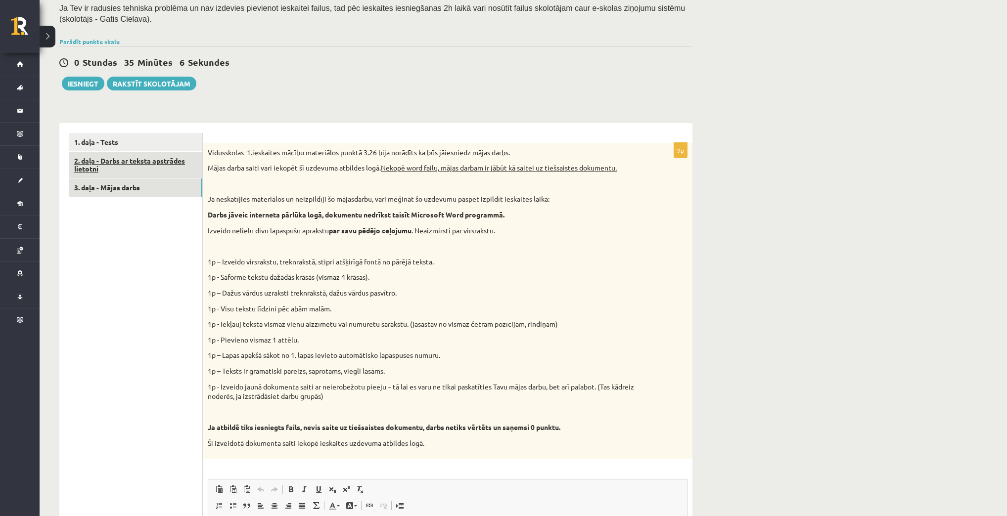
click at [138, 160] on link "2. daļa - Darbs ar teksta apstrādes lietotni" at bounding box center [135, 165] width 133 height 27
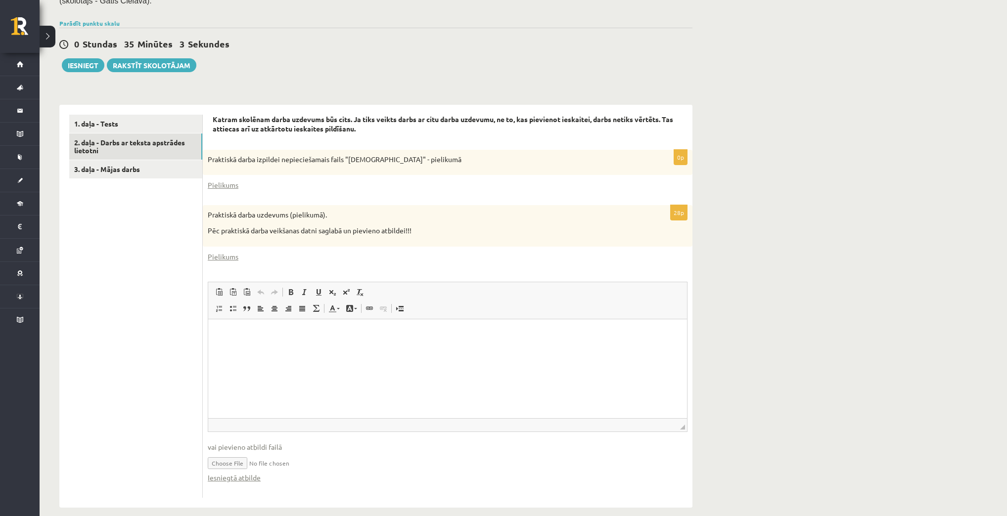
scroll to position [224, 0]
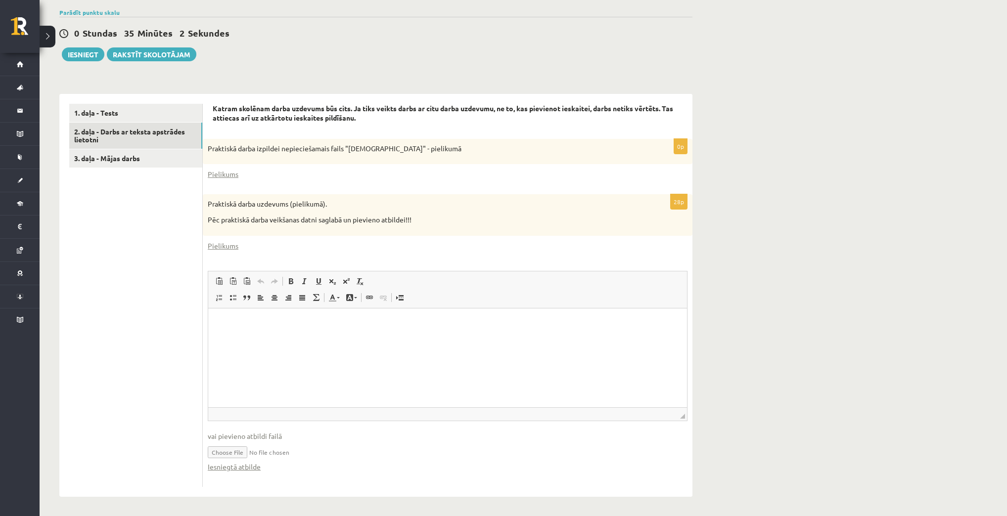
click at [240, 451] on input "file" at bounding box center [448, 452] width 480 height 20
type input "**********"
click at [95, 154] on link "3. daļa - Mājas darbs" at bounding box center [135, 158] width 133 height 18
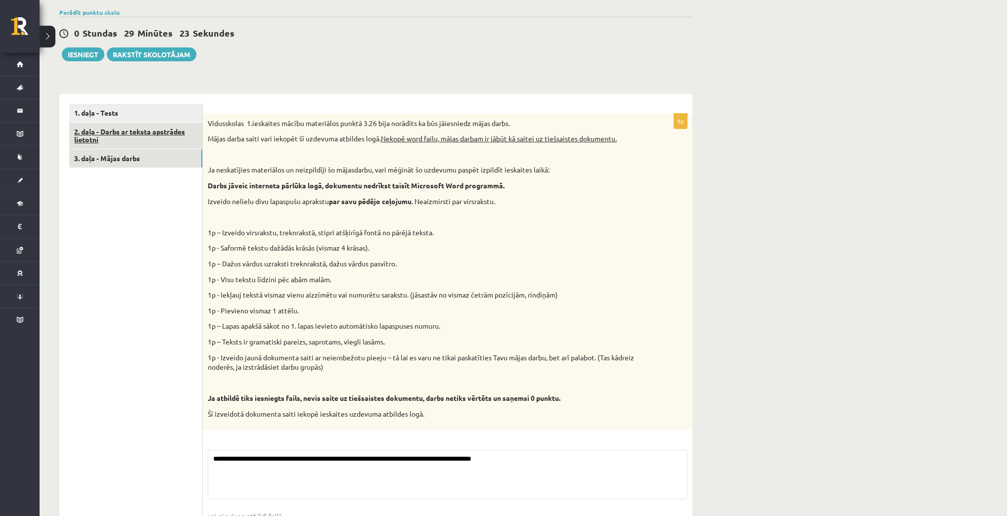
click at [105, 132] on link "2. daļa - Darbs ar teksta apstrādes lietotni" at bounding box center [135, 136] width 133 height 27
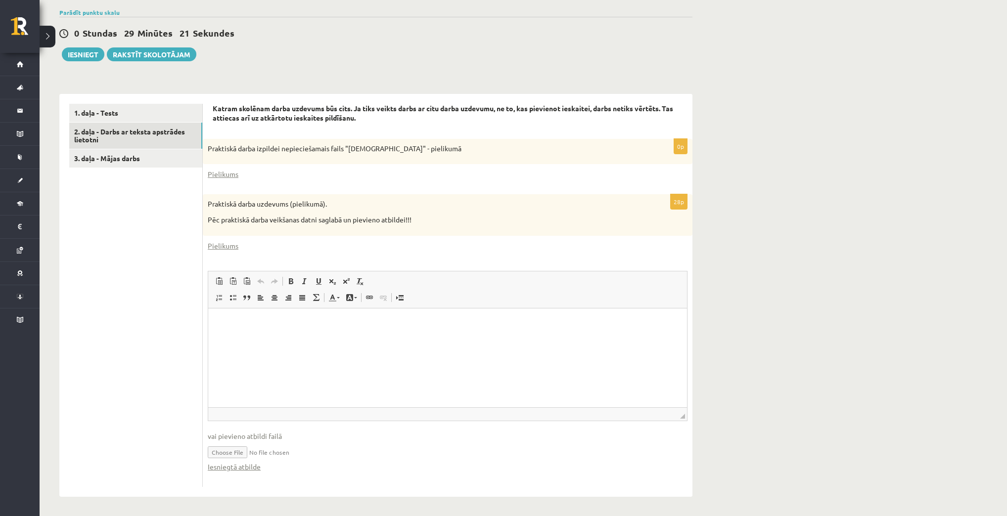
scroll to position [0, 0]
click at [234, 453] on input "file" at bounding box center [448, 452] width 480 height 20
type input "**********"
click at [386, 450] on input "file" at bounding box center [448, 452] width 480 height 20
click at [225, 451] on input "file" at bounding box center [448, 452] width 480 height 20
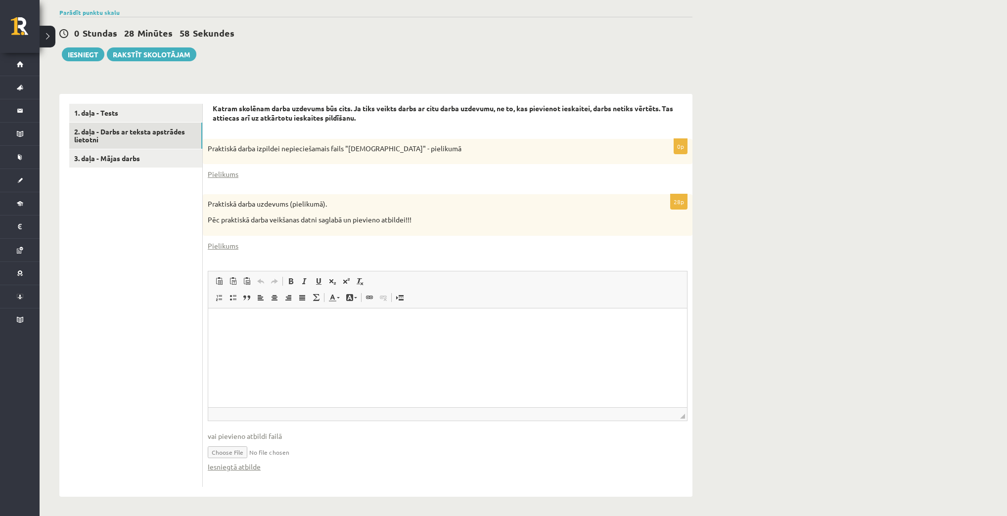
type input "**********"
click at [252, 436] on span "vai pievieno atbildi failā" at bounding box center [448, 436] width 480 height 10
click at [283, 435] on span "vai pievieno atbildi failā" at bounding box center [448, 436] width 480 height 10
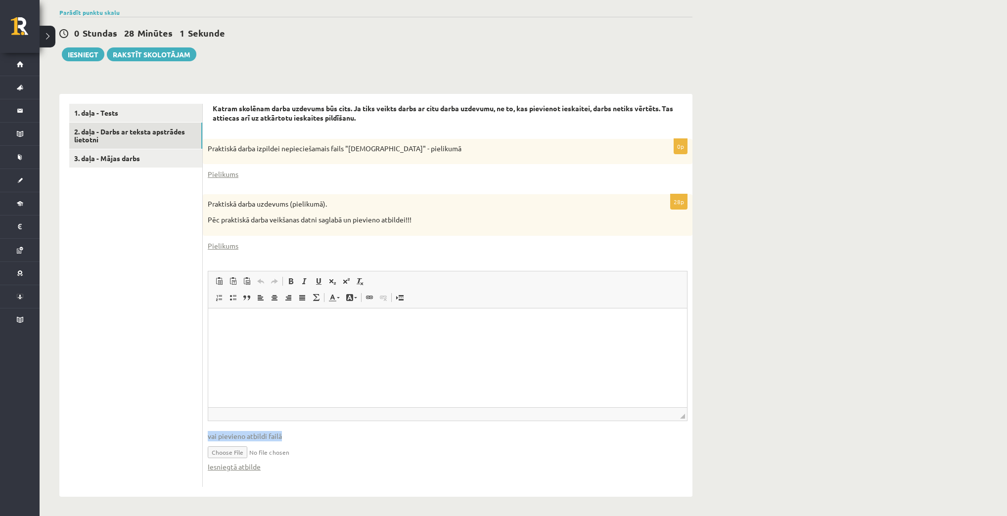
drag, startPoint x: 299, startPoint y: 435, endPoint x: 304, endPoint y: 434, distance: 5.5
click at [299, 435] on span "vai pievieno atbildi failā" at bounding box center [448, 436] width 480 height 10
click at [454, 450] on input "file" at bounding box center [448, 452] width 480 height 20
click at [230, 450] on input "file" at bounding box center [448, 452] width 480 height 20
type input "**********"
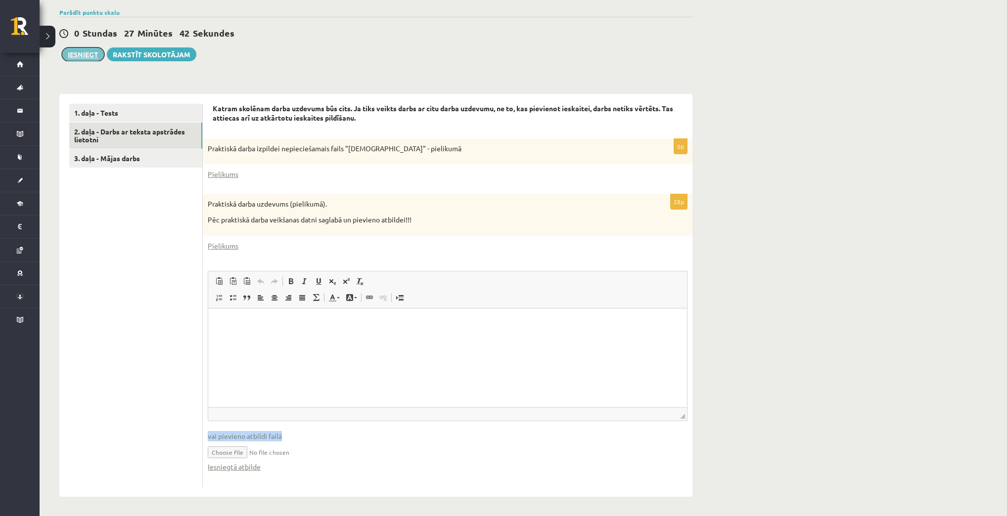
click at [96, 53] on button "Iesniegt" at bounding box center [83, 54] width 43 height 14
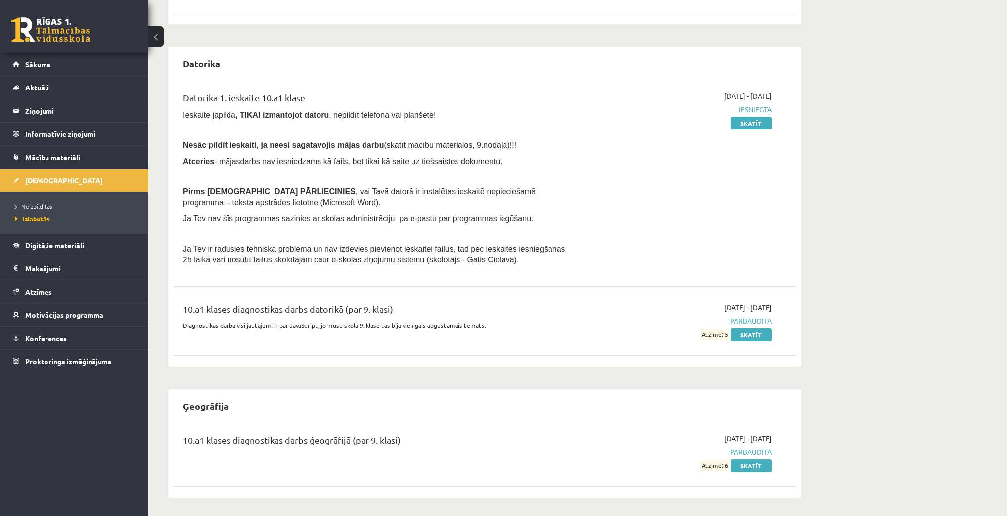
scroll to position [182, 0]
click at [758, 124] on link "Skatīt" at bounding box center [751, 122] width 41 height 13
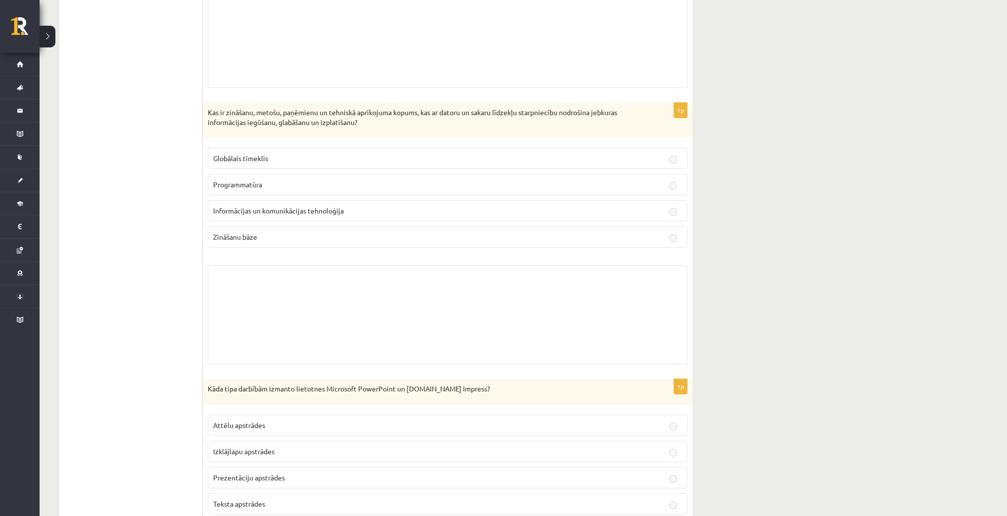
scroll to position [1108, 0]
